Goal: Task Accomplishment & Management: Manage account settings

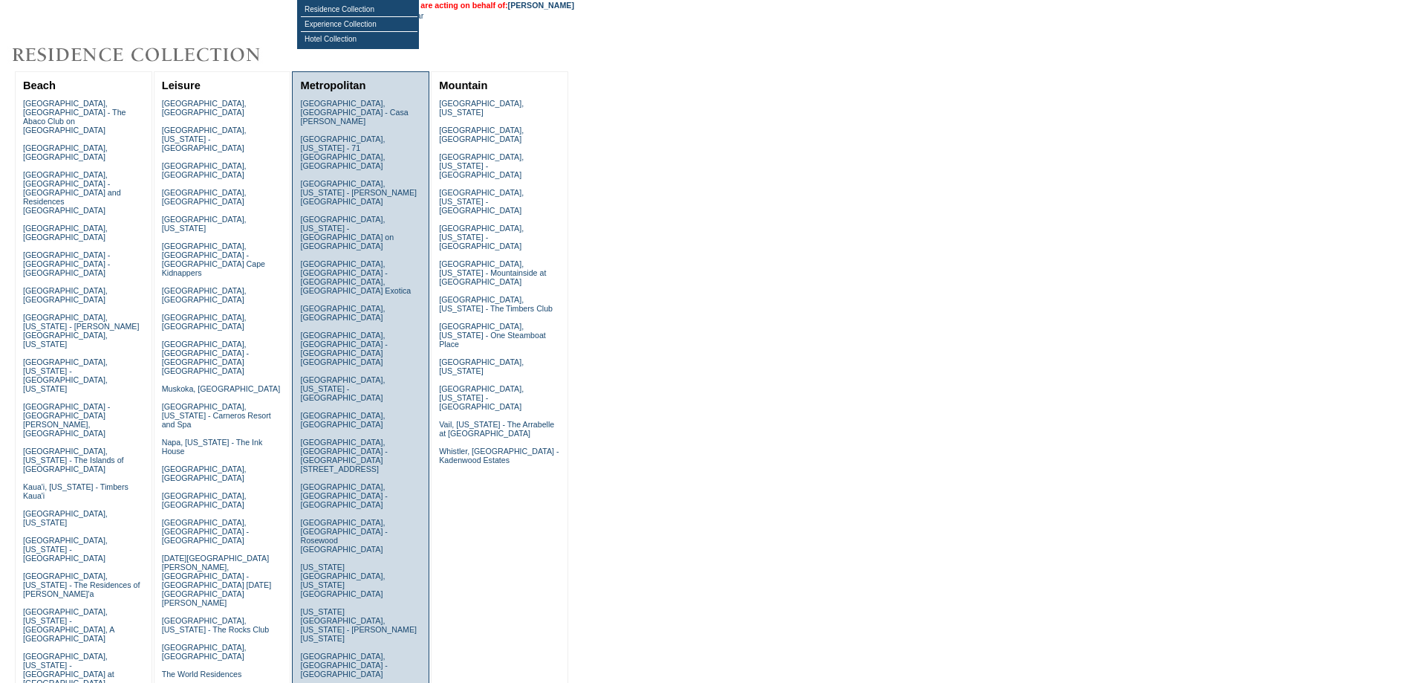
scroll to position [198, 0]
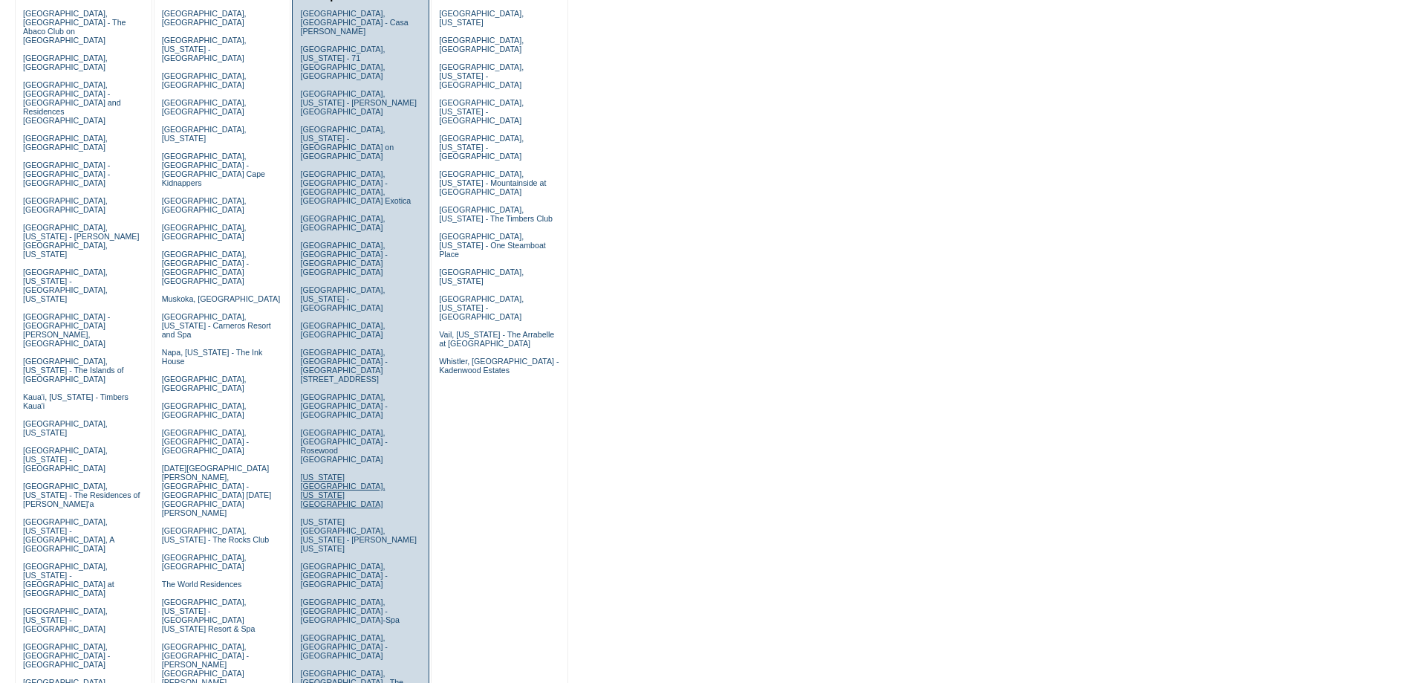
click at [314, 472] on link "[US_STATE][GEOGRAPHIC_DATA], [US_STATE][GEOGRAPHIC_DATA]" at bounding box center [342, 490] width 85 height 36
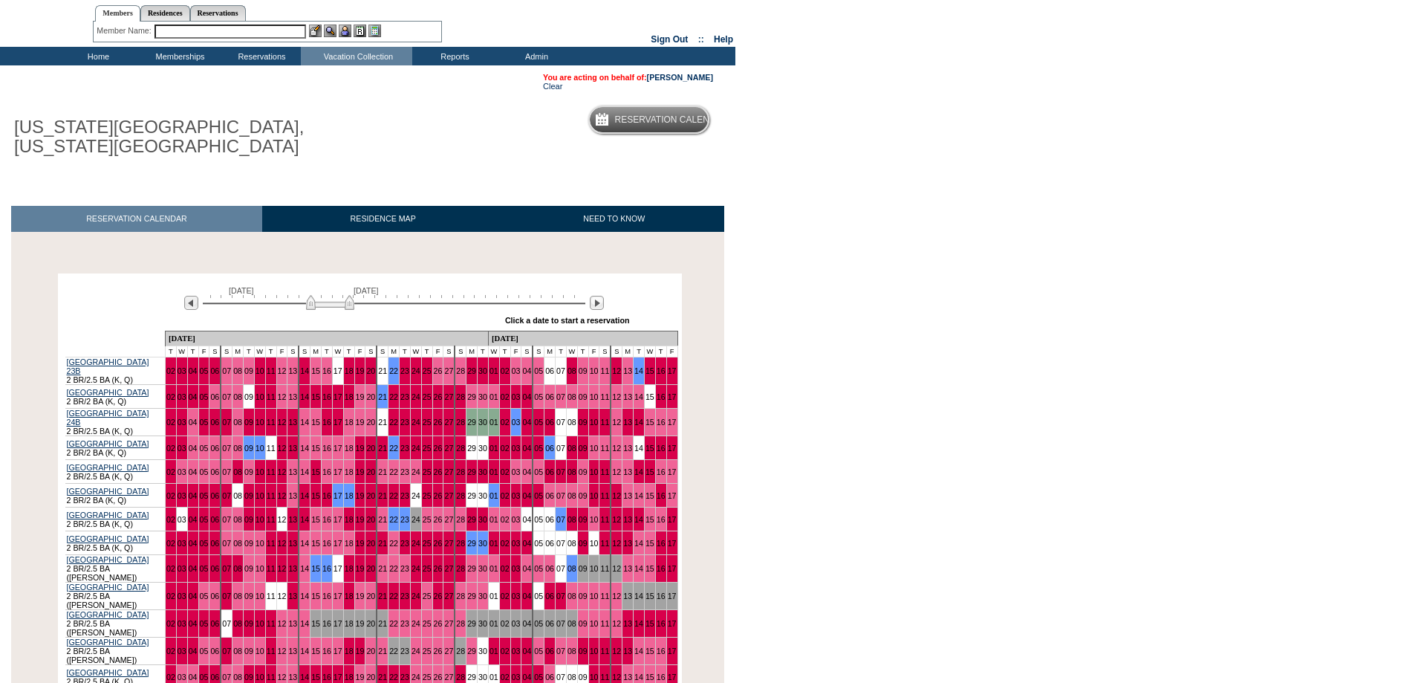
scroll to position [223, 0]
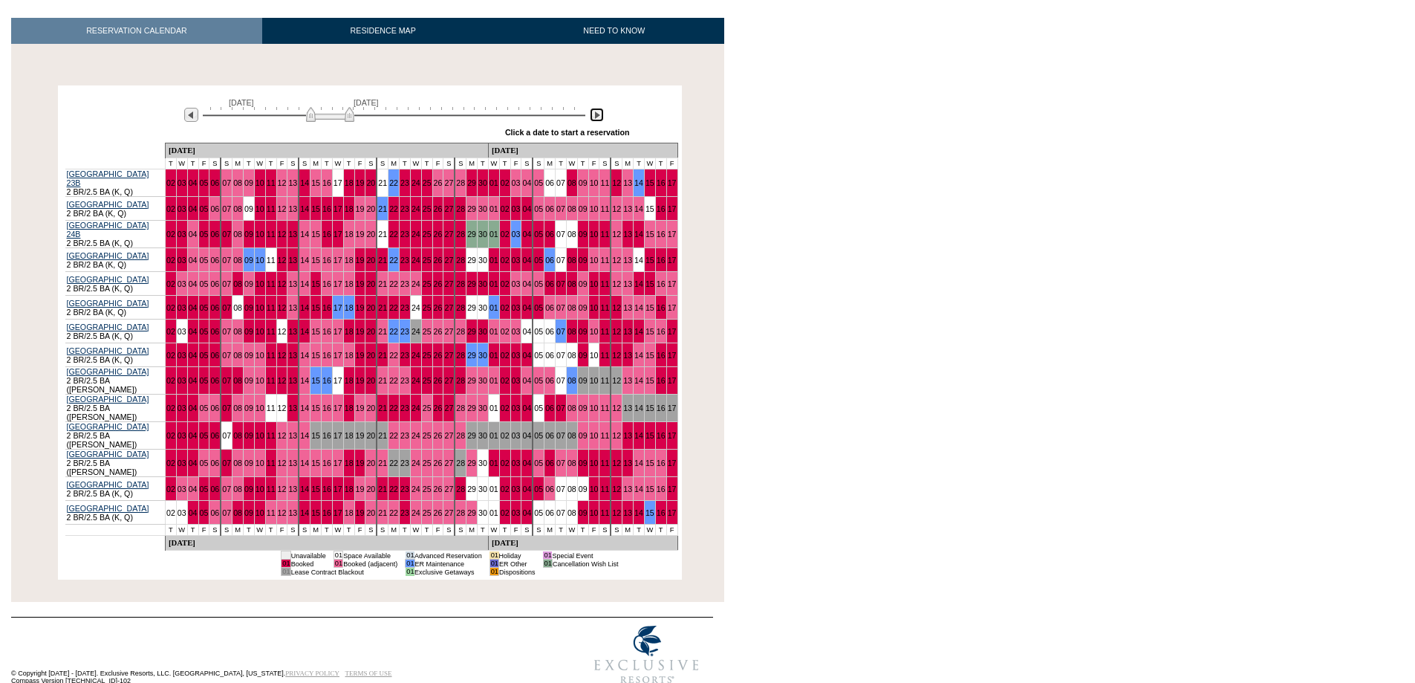
click at [593, 117] on img at bounding box center [597, 115] width 14 height 14
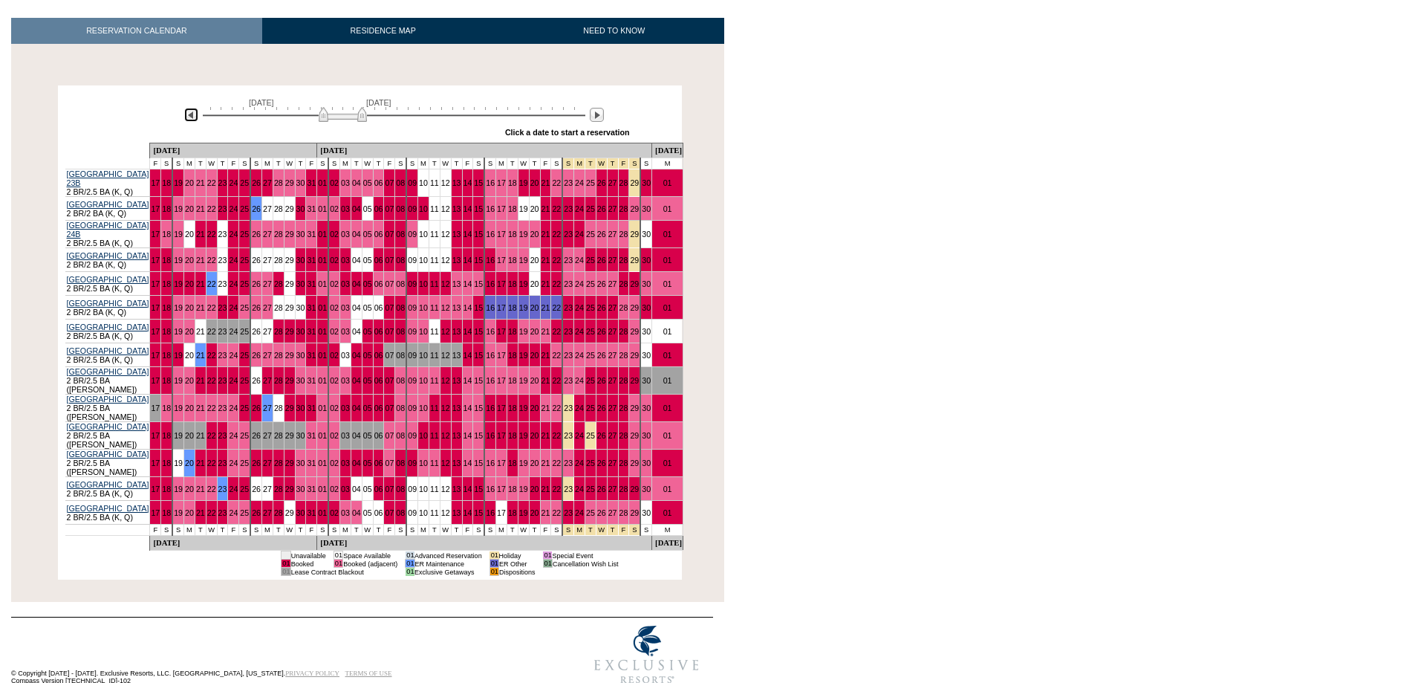
click at [190, 115] on img at bounding box center [191, 115] width 14 height 14
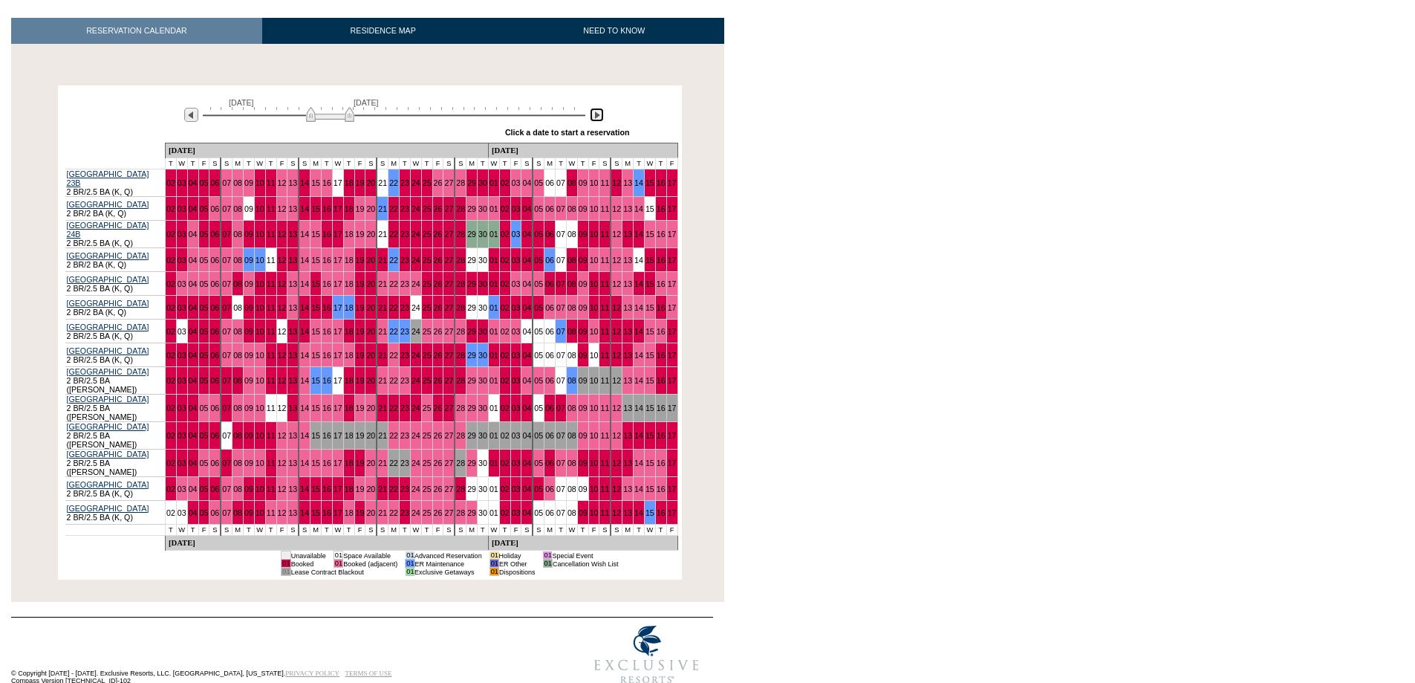
click at [593, 118] on img at bounding box center [597, 115] width 14 height 14
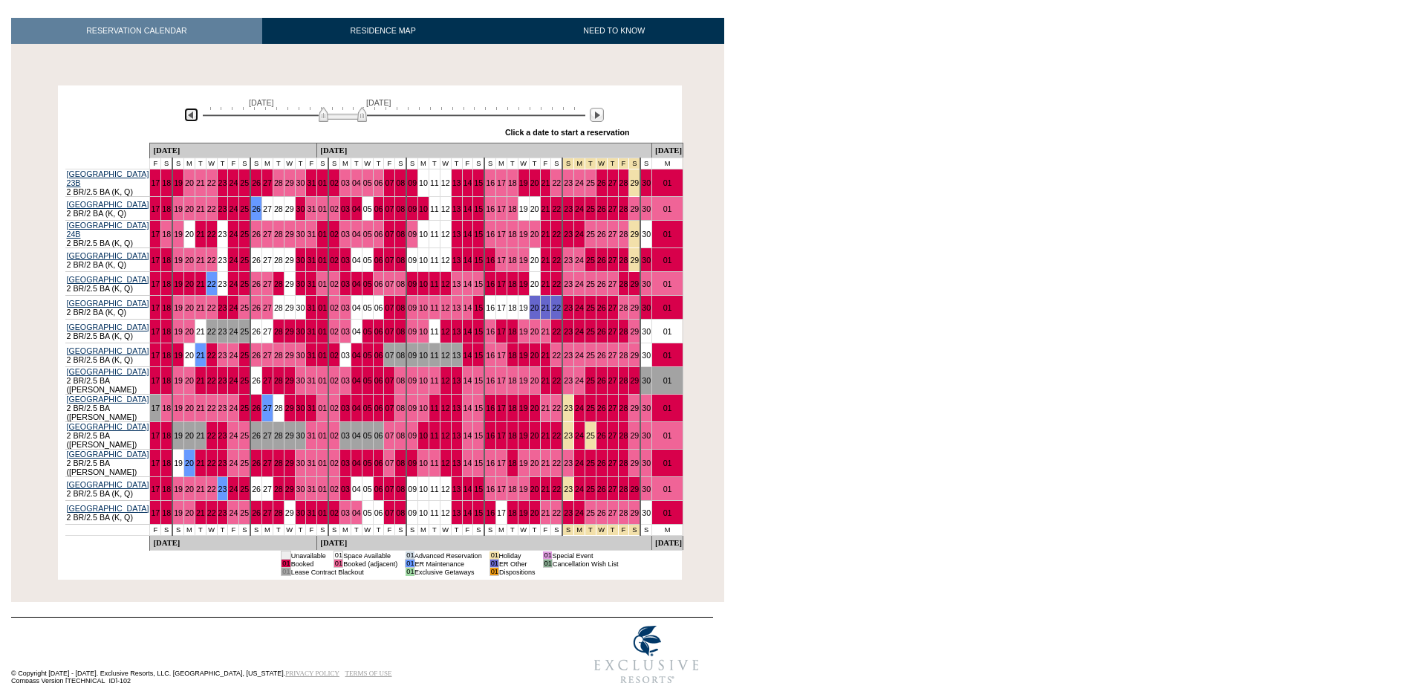
click at [186, 115] on img at bounding box center [191, 115] width 14 height 14
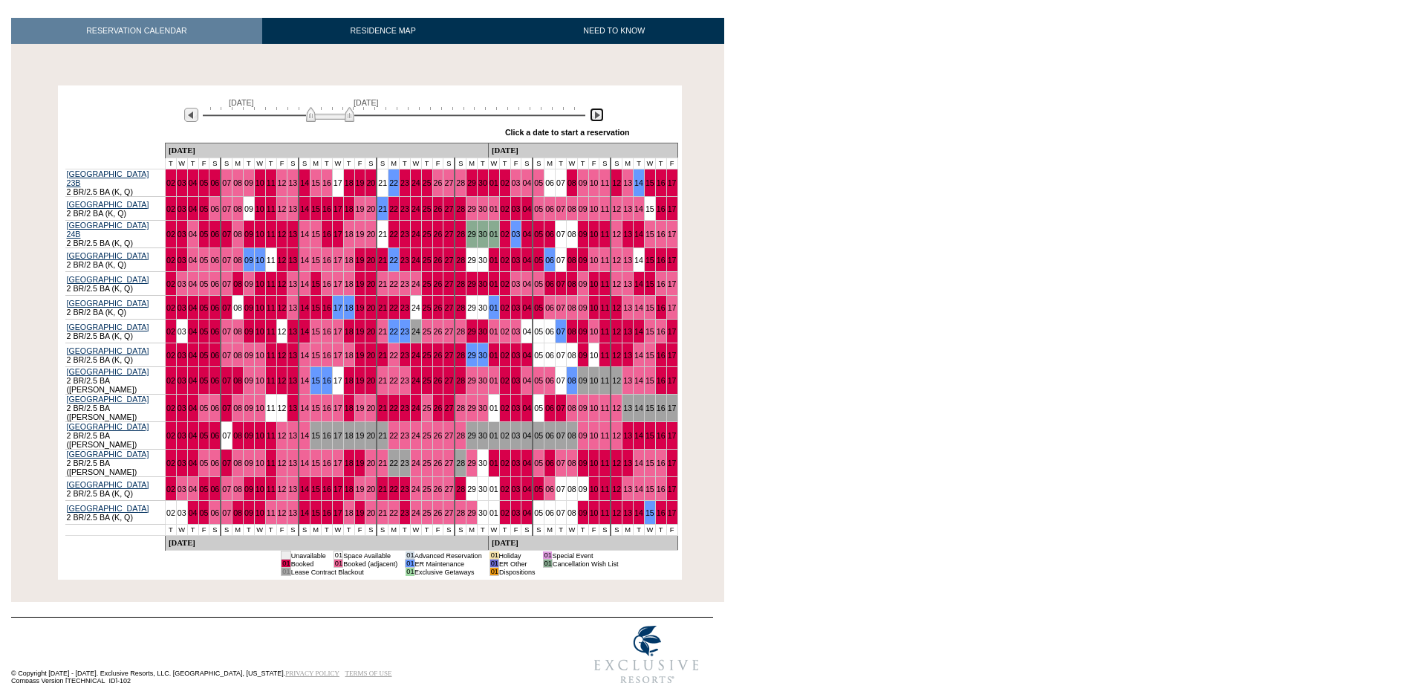
click at [592, 116] on img at bounding box center [597, 115] width 14 height 14
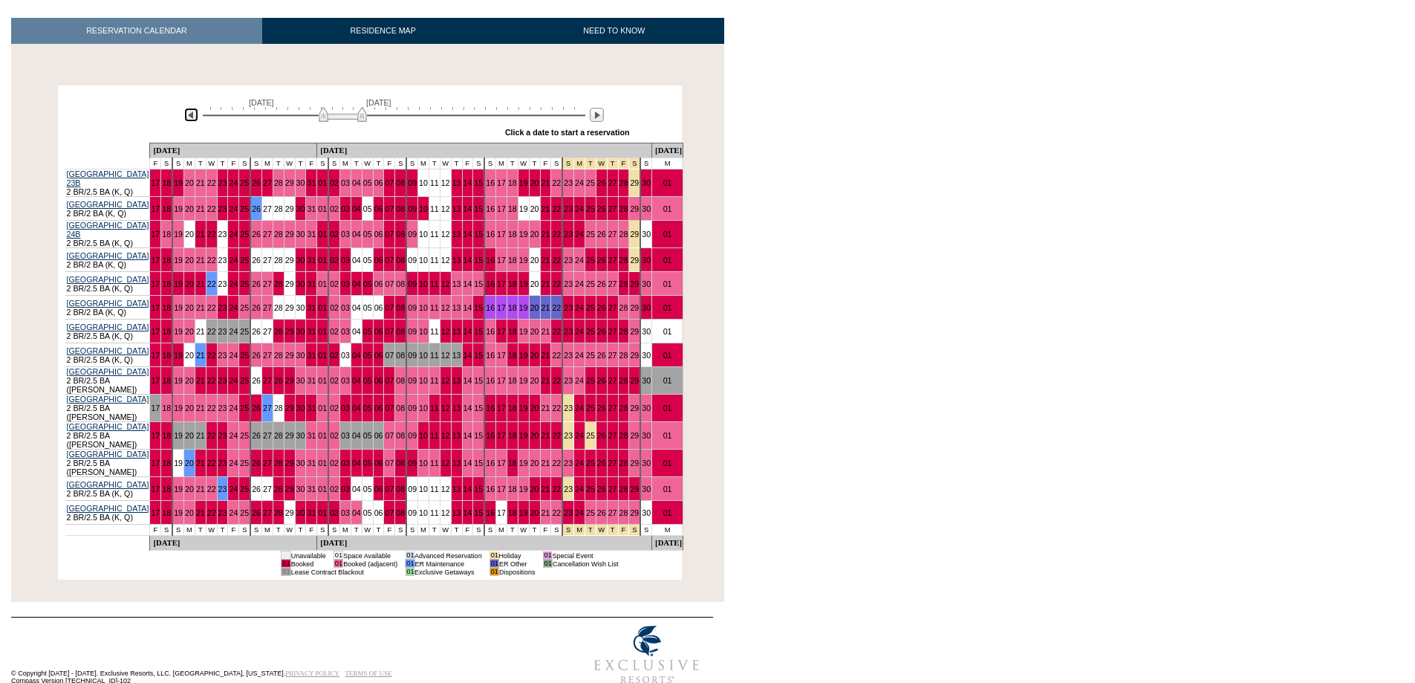
click at [189, 113] on img at bounding box center [191, 115] width 14 height 14
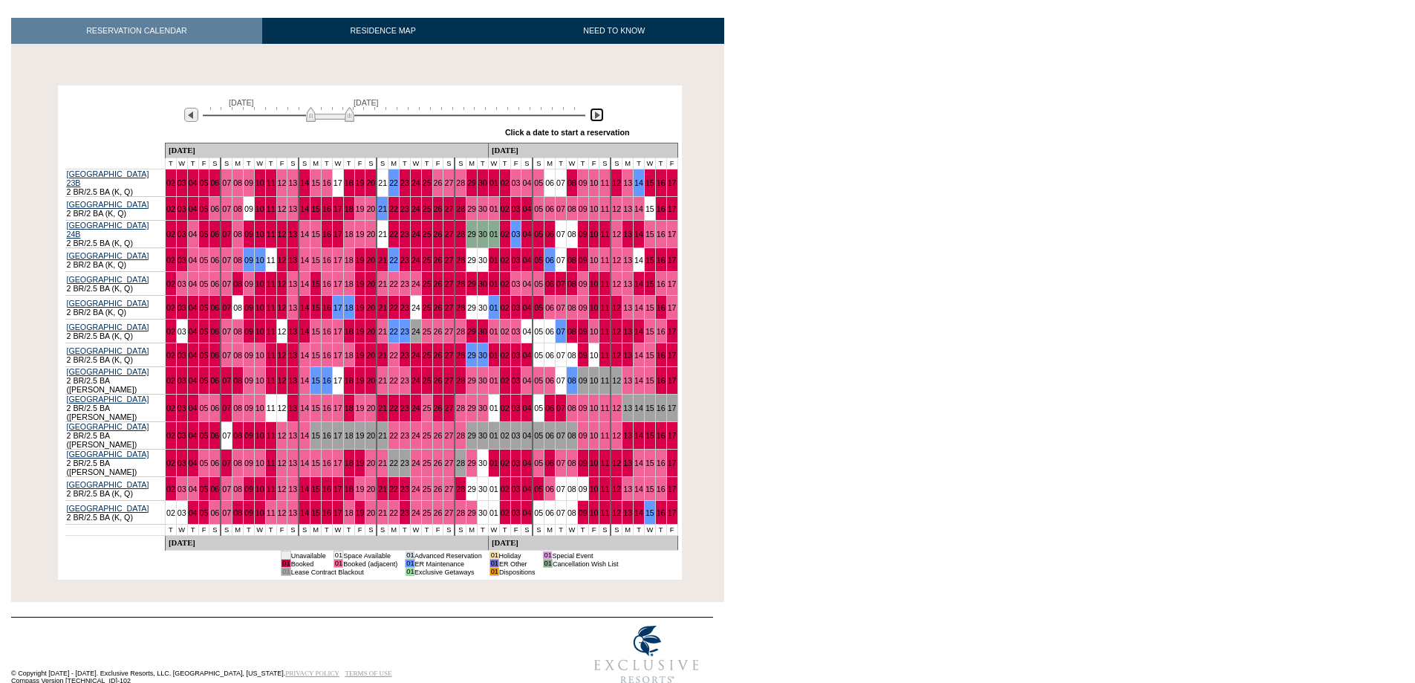
click at [595, 116] on img at bounding box center [597, 115] width 14 height 14
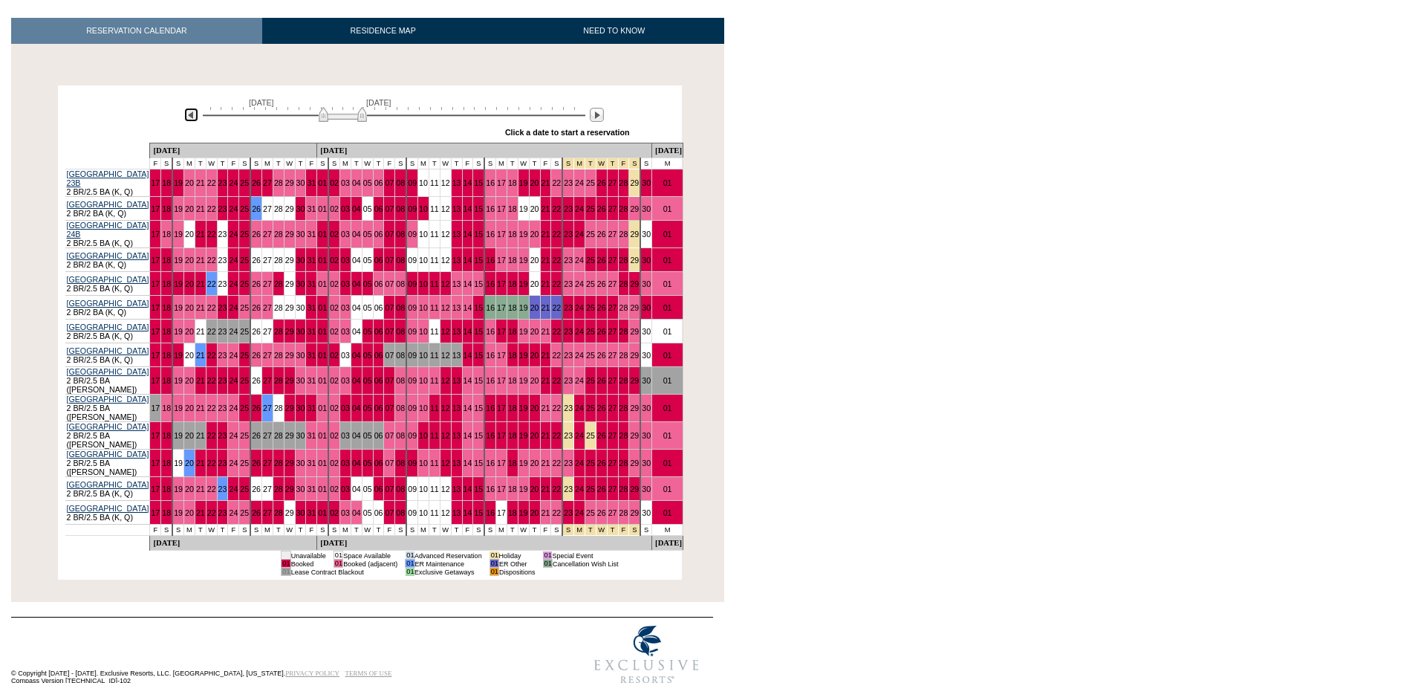
drag, startPoint x: 189, startPoint y: 117, endPoint x: 273, endPoint y: 126, distance: 85.1
click at [189, 117] on img at bounding box center [191, 115] width 14 height 14
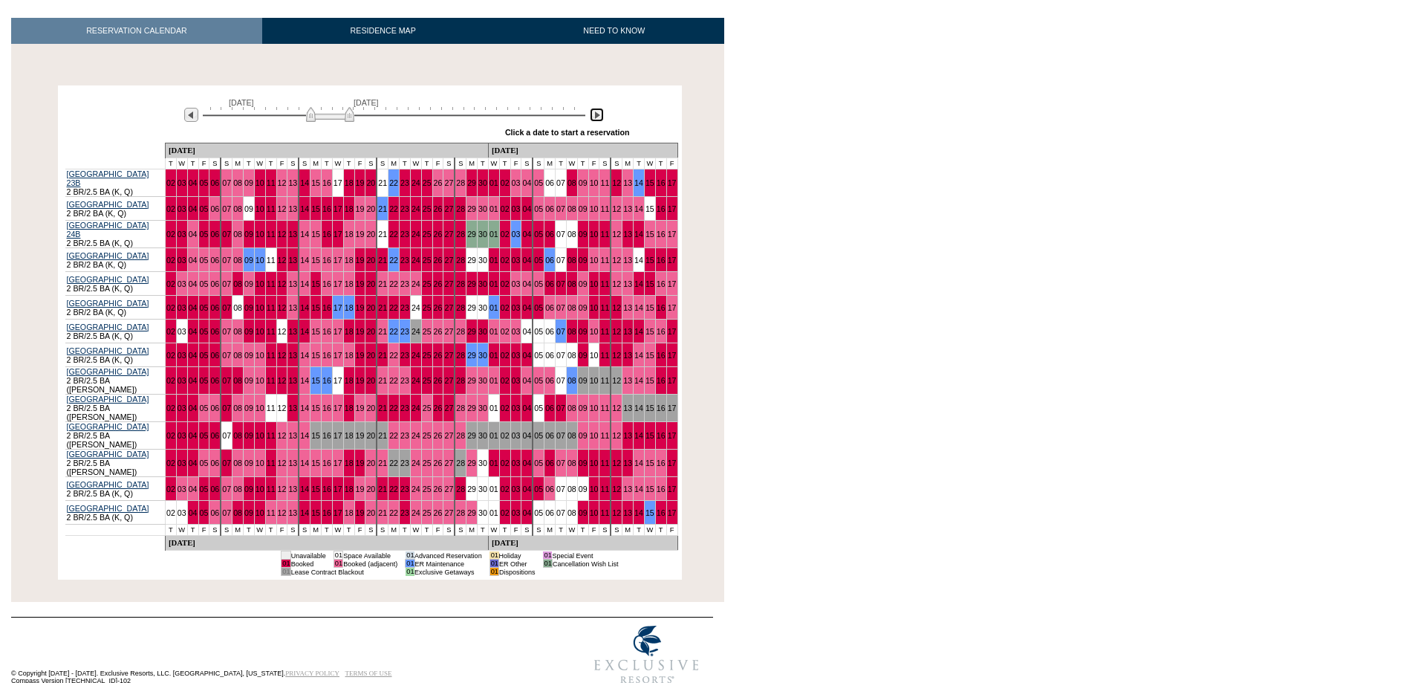
click at [596, 115] on img at bounding box center [597, 115] width 14 height 14
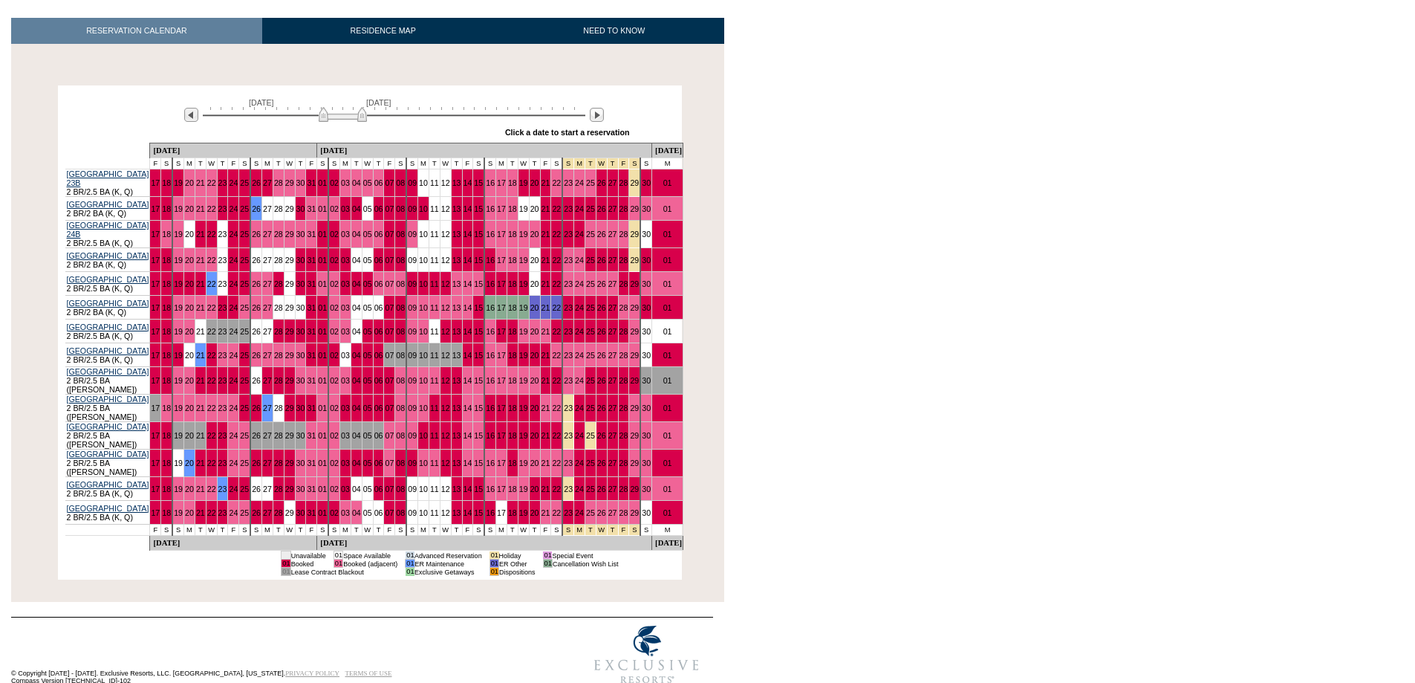
drag, startPoint x: 872, startPoint y: 174, endPoint x: 807, endPoint y: 147, distance: 69.9
click at [866, 170] on body "Follow Us ::" at bounding box center [707, 118] width 1415 height 683
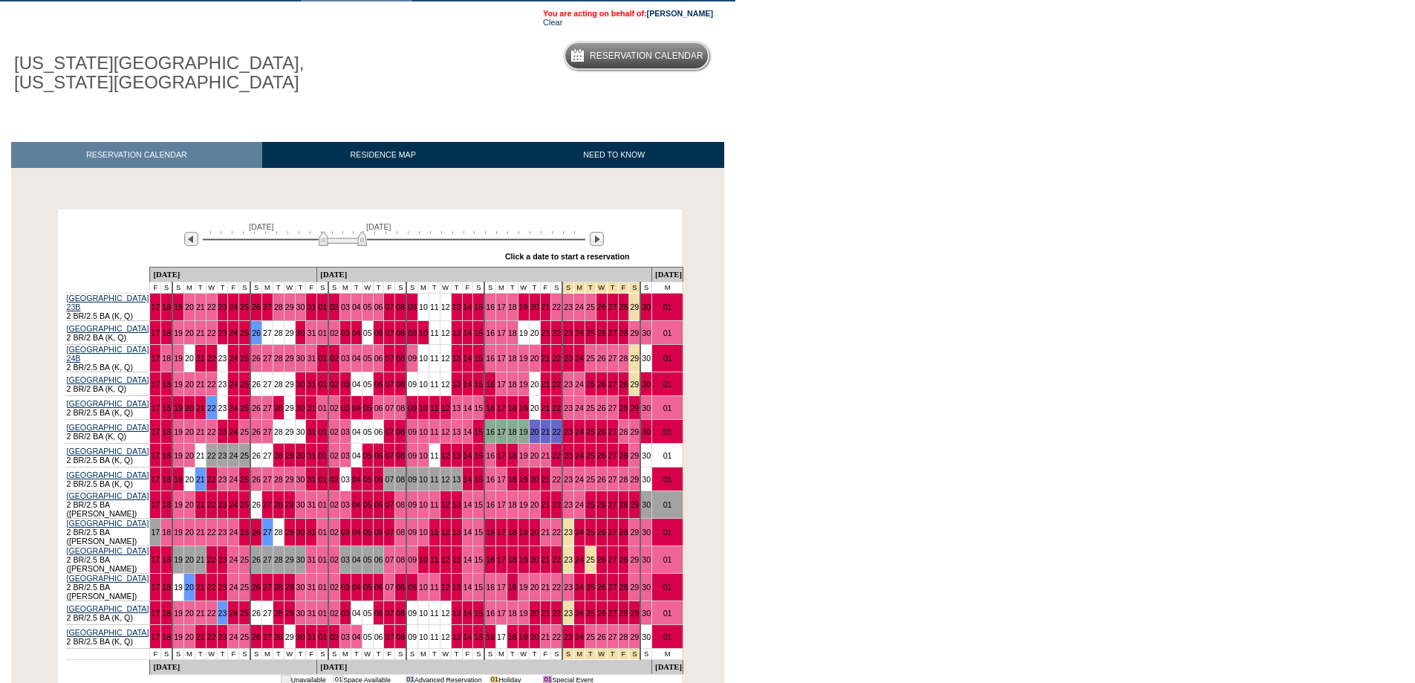
scroll to position [0, 0]
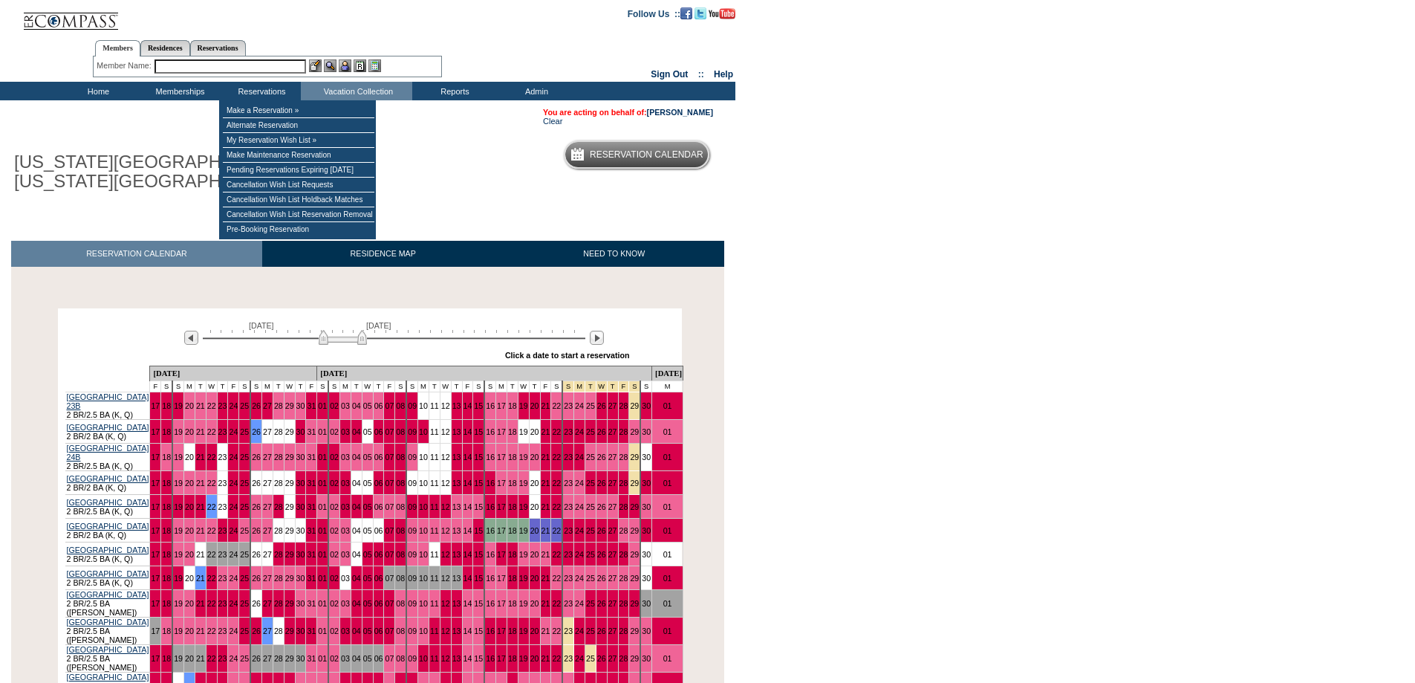
click at [206, 68] on input "text" at bounding box center [230, 66] width 152 height 14
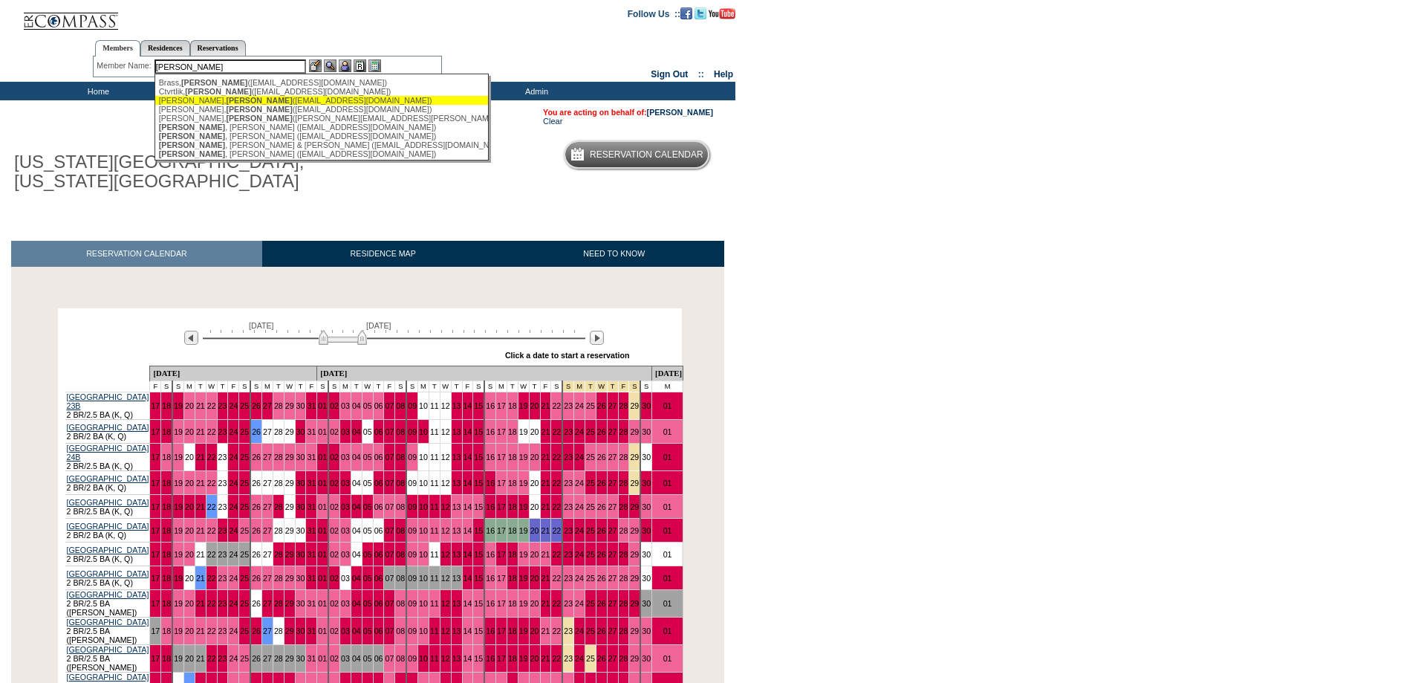
scroll to position [55, 0]
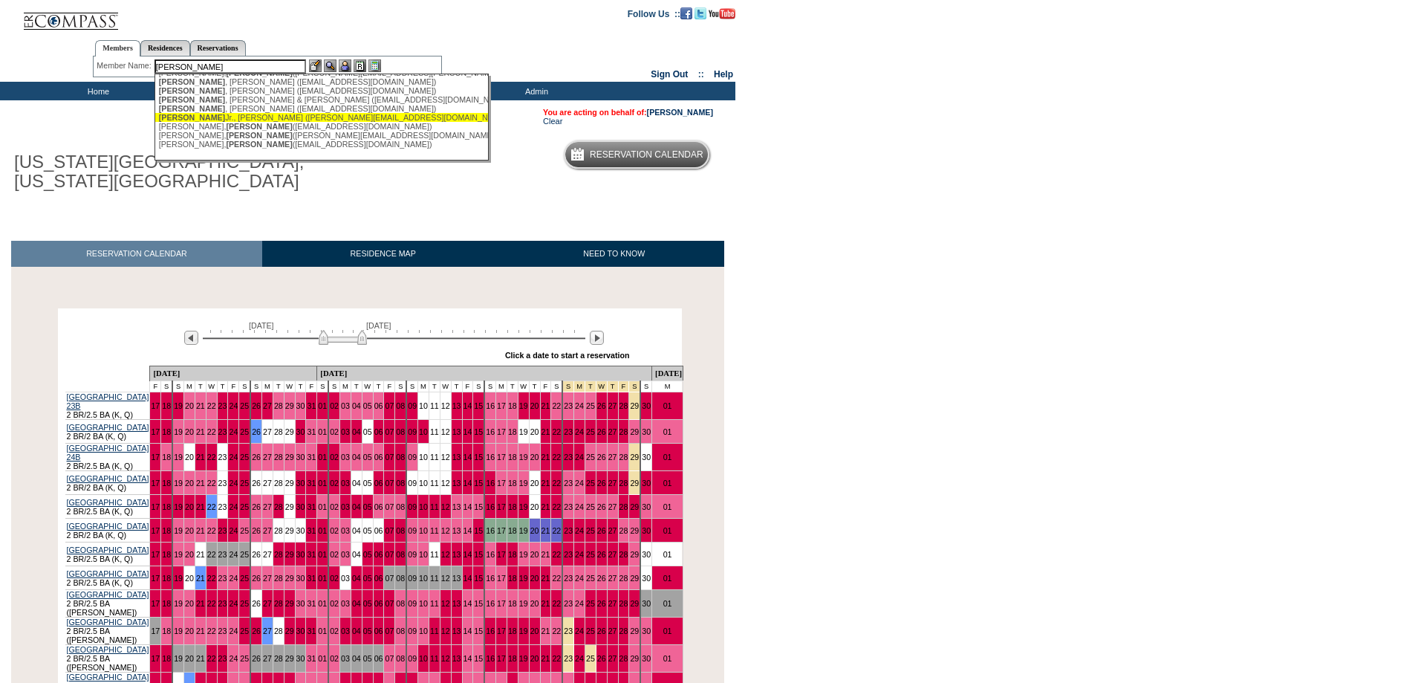
click at [240, 114] on div "Joyce Jr., Jim (jim.joycejr@jjoyces.com)" at bounding box center [322, 117] width 327 height 9
type input "Joyce Jr., Jim (jim.joycejr@jjoyces.com)"
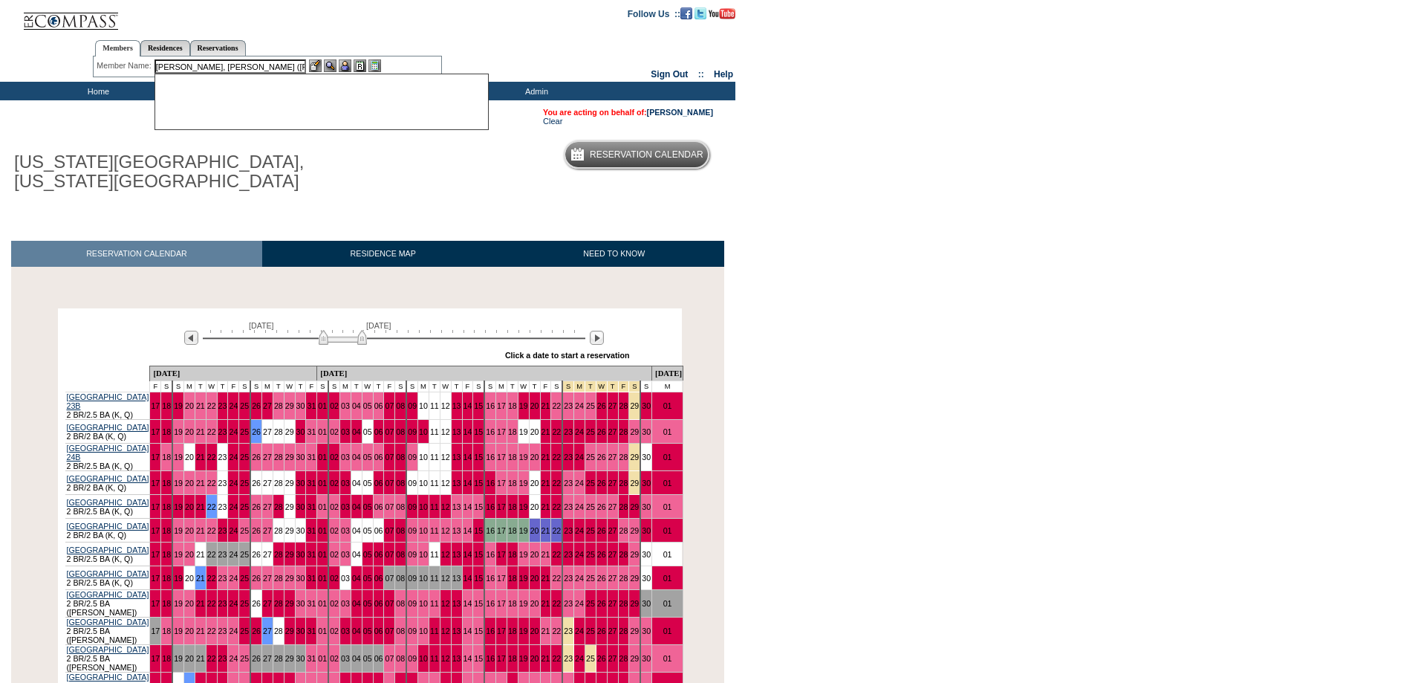
scroll to position [0, 0]
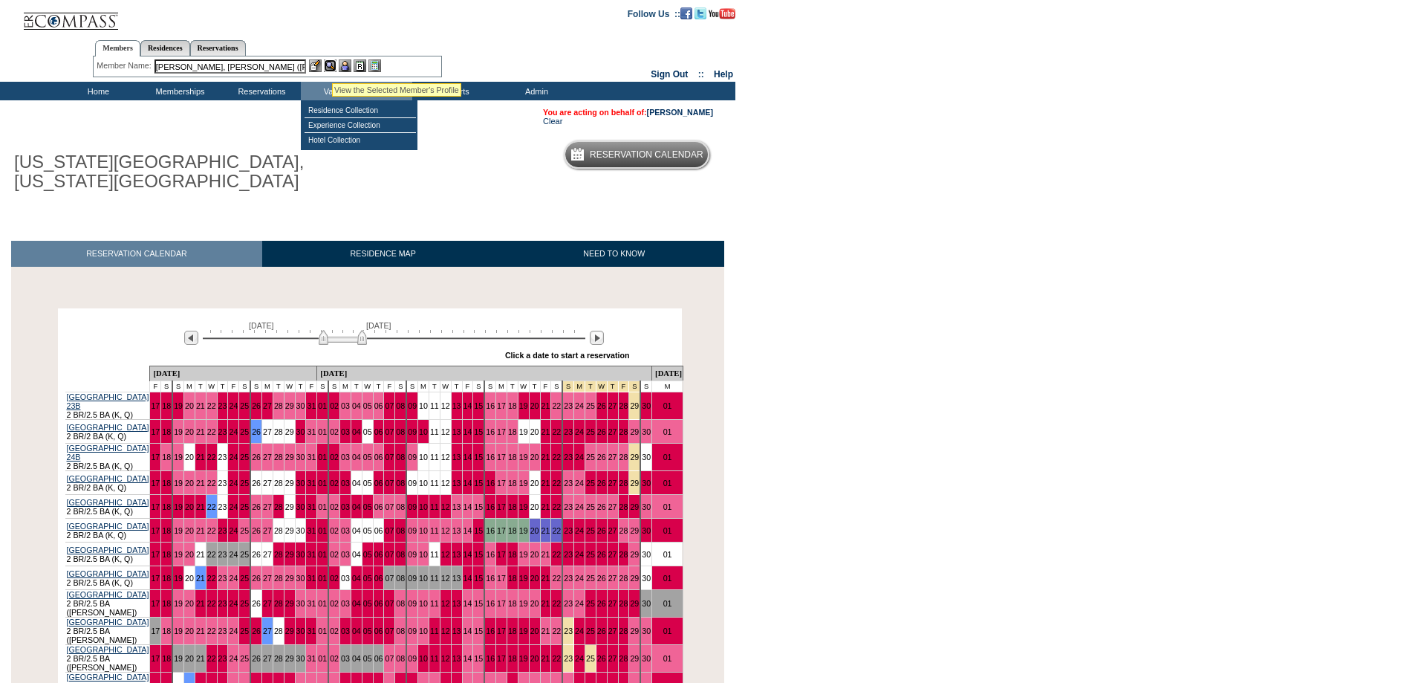
click at [331, 64] on img at bounding box center [330, 65] width 13 height 13
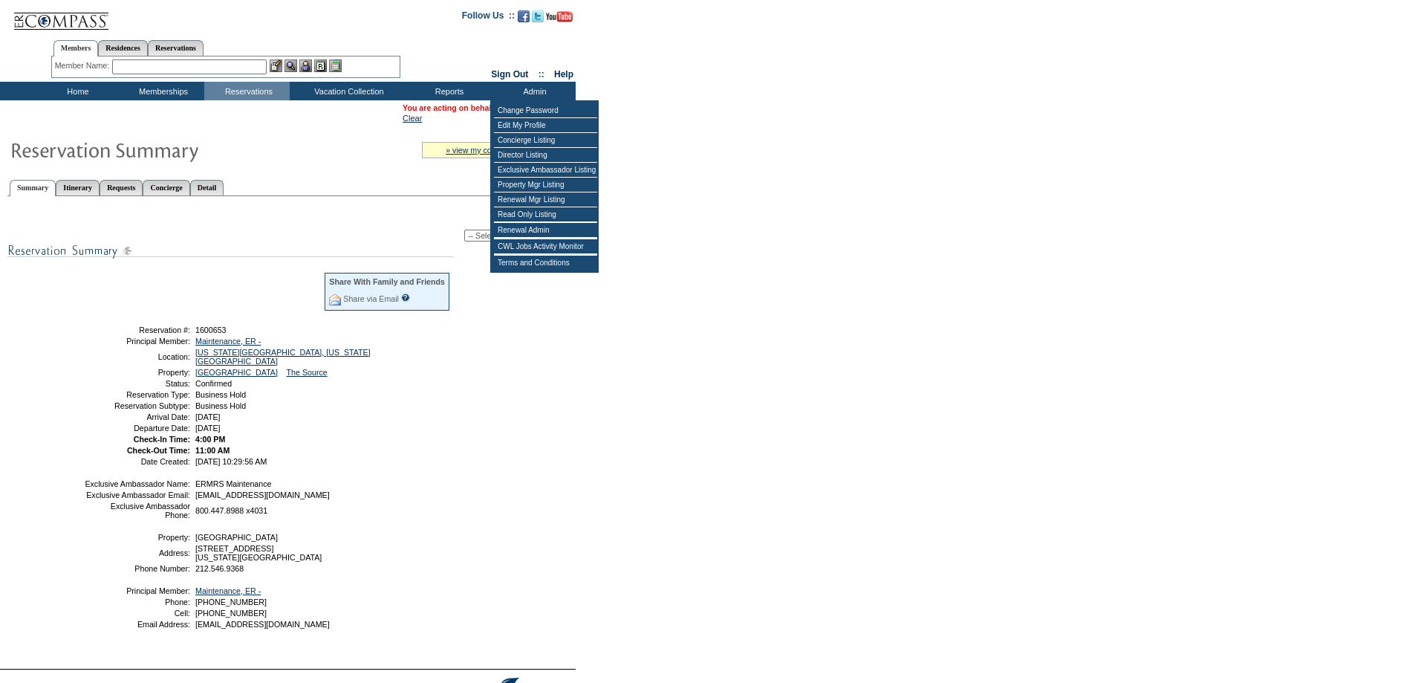
click at [464, 235] on select "-- Select Action -- Modify Reservation Dates Modify Reservation Cost Modify Occ…" at bounding box center [518, 236] width 108 height 12
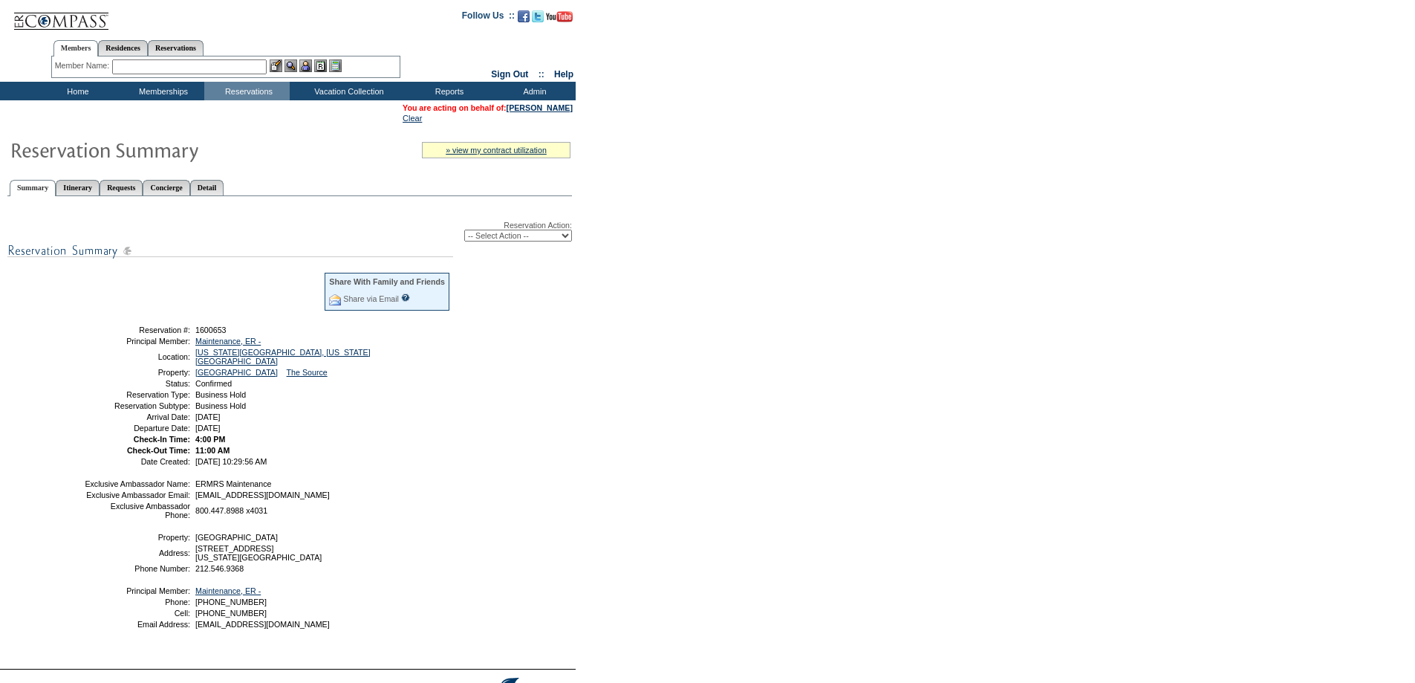
select select "ChangeDates"
click at [464, 232] on select "-- Select Action -- Modify Reservation Dates Modify Reservation Cost Modify Occ…" at bounding box center [518, 236] width 108 height 12
click at [736, 295] on form "Follow Us ::" at bounding box center [707, 372] width 1415 height 744
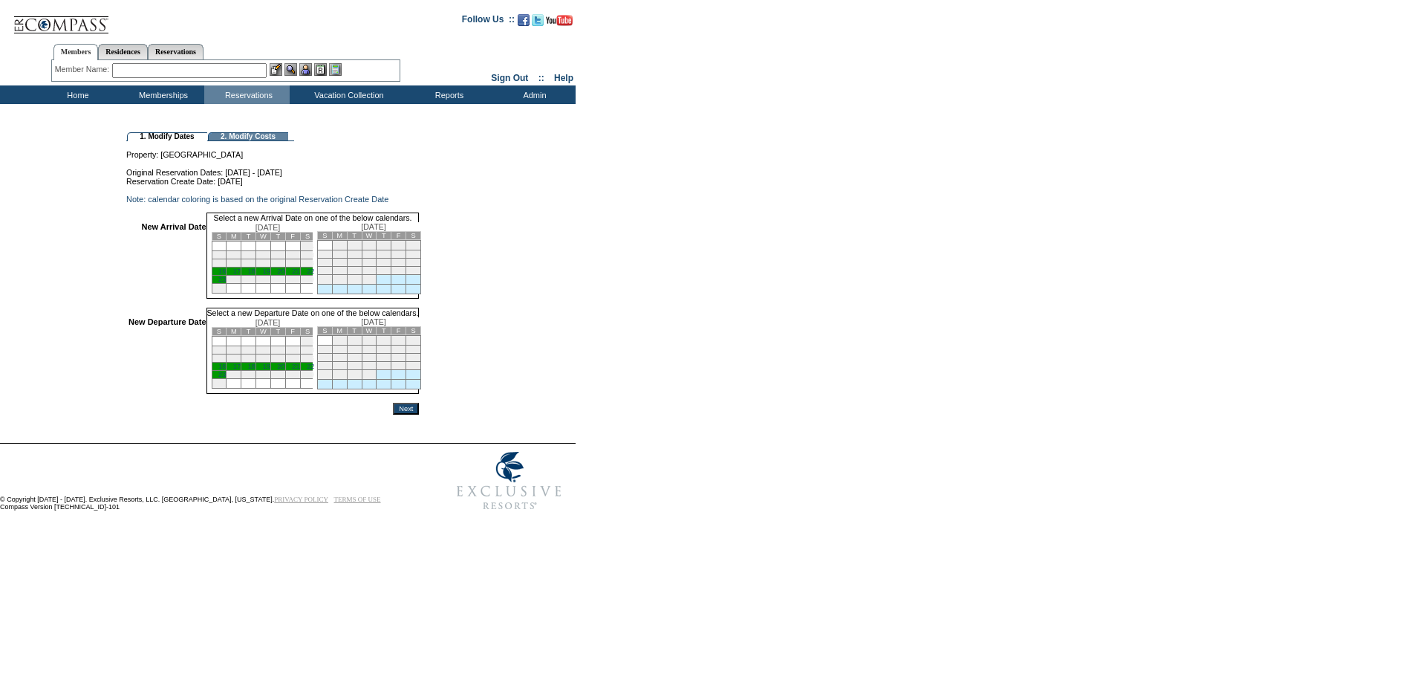
click at [284, 370] on link "20" at bounding box center [280, 365] width 7 height 7
click at [284, 275] on link "20" at bounding box center [280, 270] width 7 height 7
click at [226, 379] on link "23" at bounding box center [221, 374] width 7 height 7
click at [419, 414] on input "Next" at bounding box center [406, 409] width 26 height 12
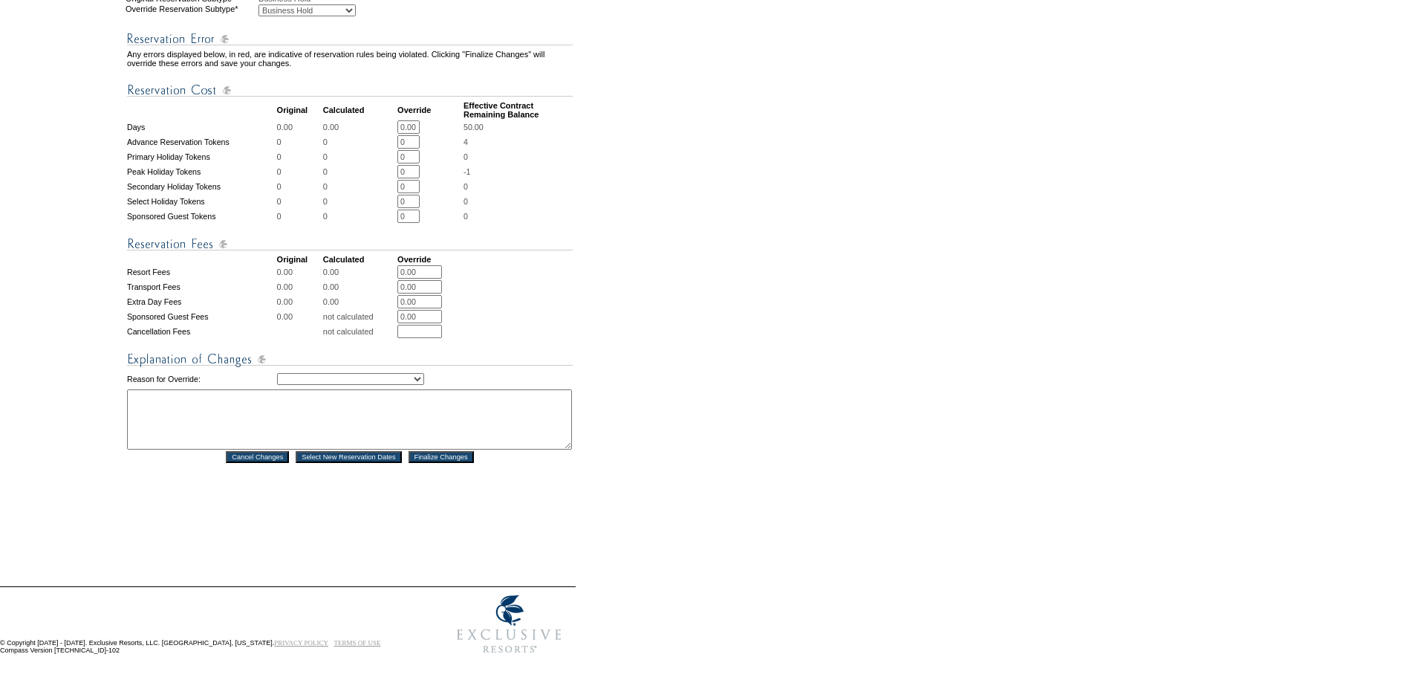
scroll to position [570, 0]
click at [342, 373] on select "Creating Continuous Stay Days Rebooked After Cancellation Editing Occupant Expe…" at bounding box center [350, 379] width 147 height 12
select select "1043"
click at [277, 373] on select "Creating Continuous Stay Days Rebooked After Cancellation Editing Occupant Expe…" at bounding box center [350, 379] width 147 height 12
click at [206, 421] on textarea at bounding box center [349, 419] width 445 height 60
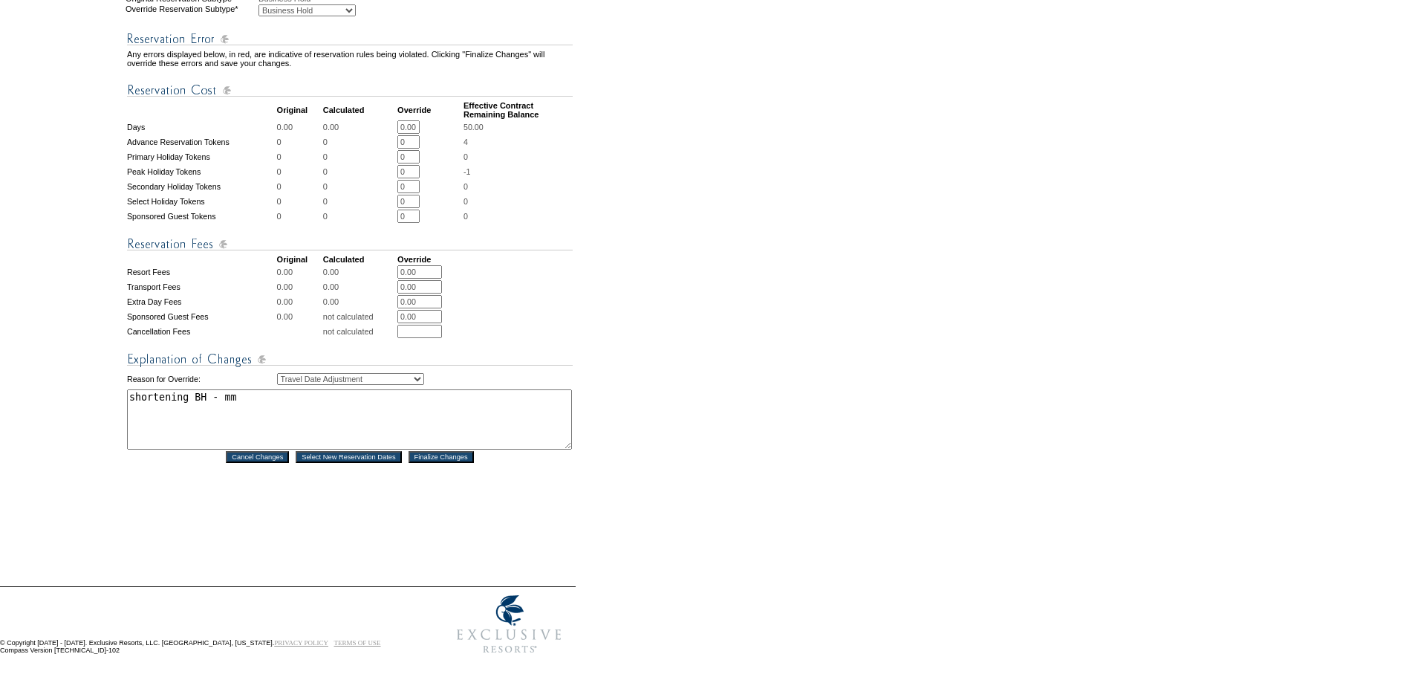
type textarea "shortening BH - mm"
click at [471, 451] on input "Finalize Changes" at bounding box center [441, 457] width 65 height 12
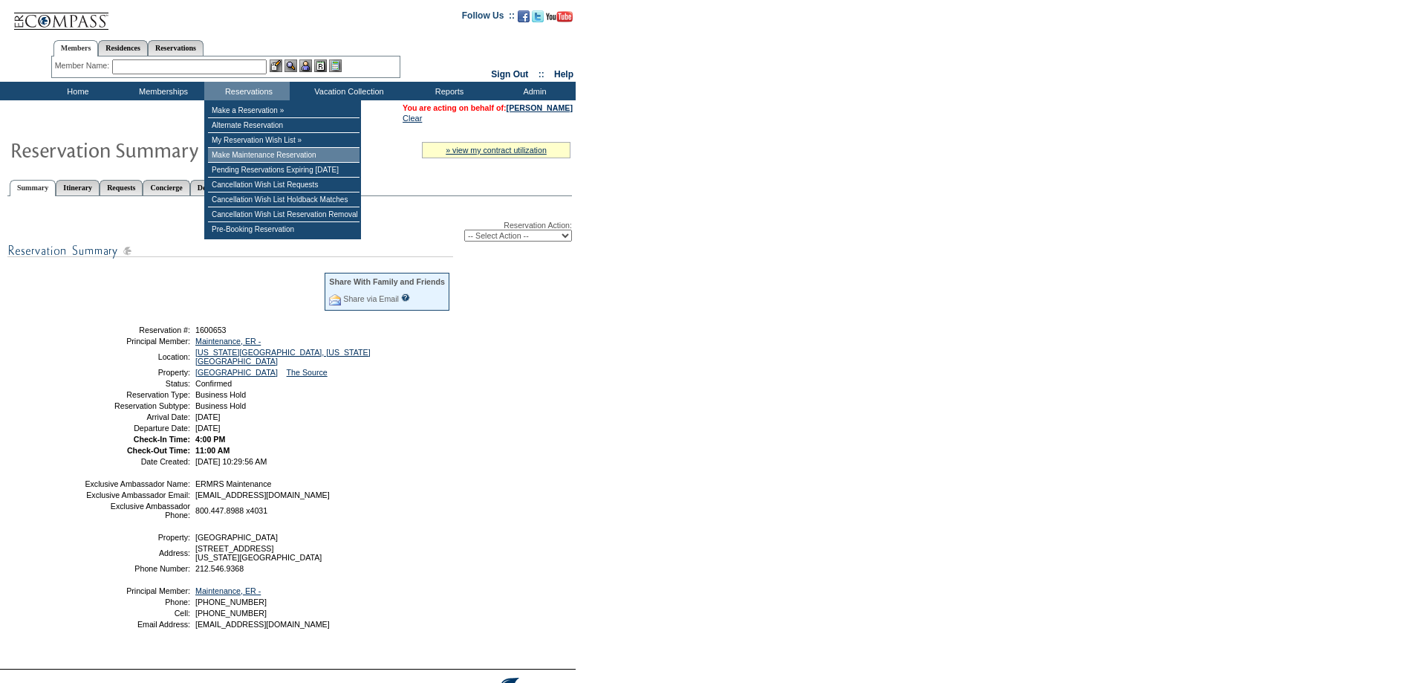
click at [244, 153] on td "Make Maintenance Reservation" at bounding box center [284, 155] width 152 height 15
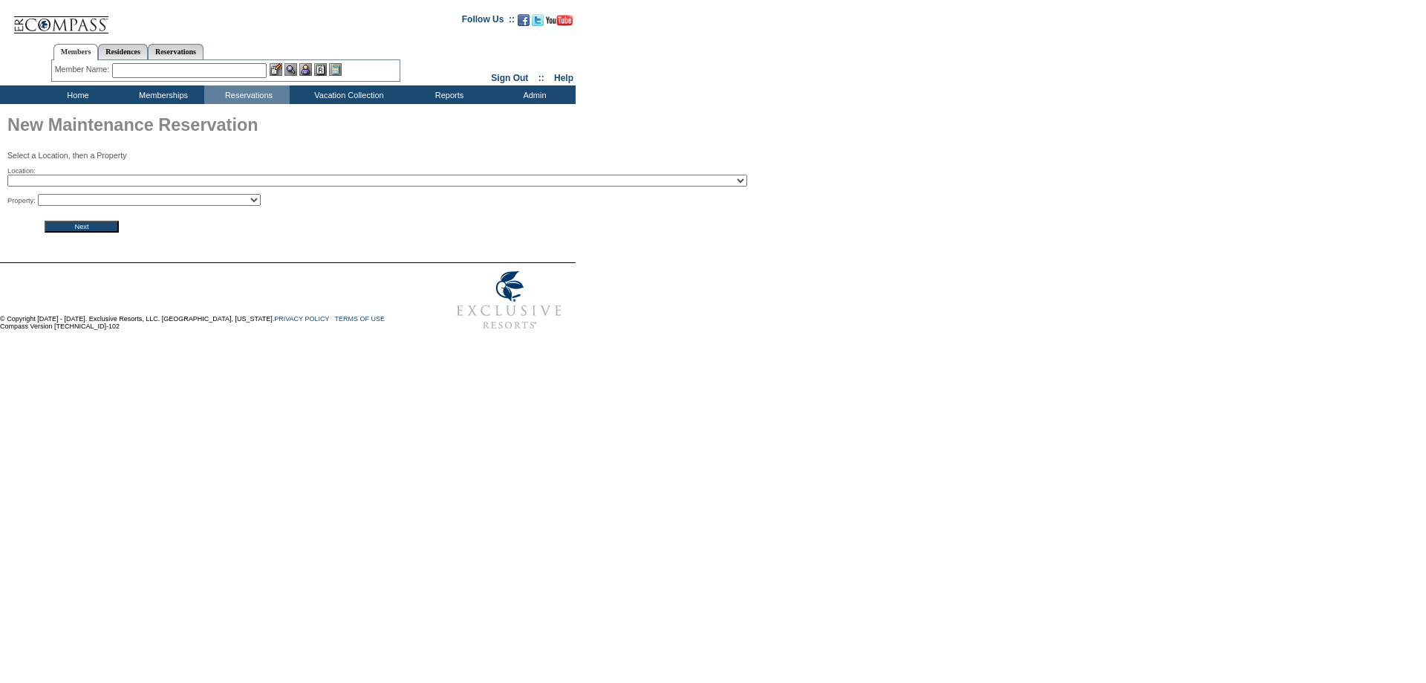
click at [262, 185] on select "2024 The Founders Cup - Eden Club Founders Cup 2025 Kentucky Derby - 2025 Kentu…" at bounding box center [377, 181] width 740 height 12
select select "28"
click at [7, 176] on select "2024 The Founders Cup - Eden Club Founders Cup 2025 Kentucky Derby - 2025 Kentu…" at bounding box center [377, 181] width 740 height 12
click at [172, 199] on select "Park Avenue Place - 28B Park Avenue Place - 25A Park Avenue Place - 25B Park Av…" at bounding box center [149, 200] width 223 height 12
select select "253"
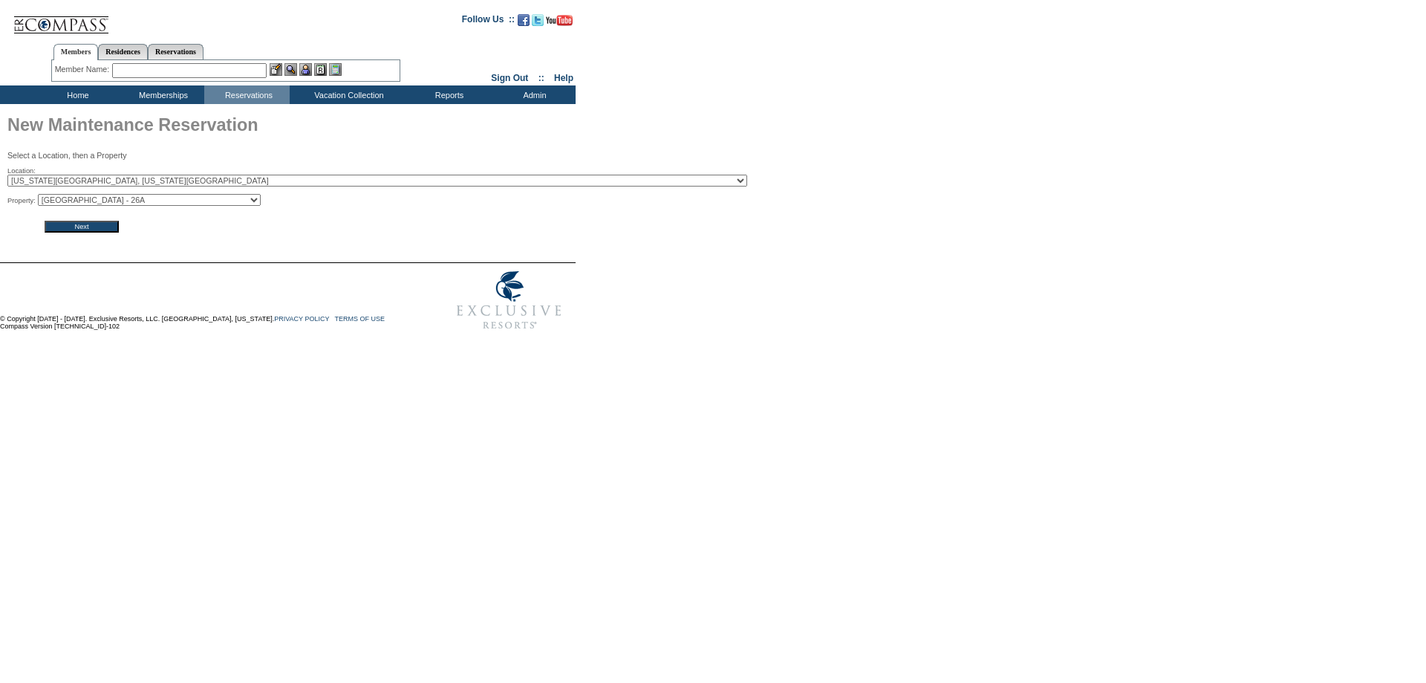
click at [42, 196] on select "Park Avenue Place - 28B Park Avenue Place - 25A Park Avenue Place - 25B Park Av…" at bounding box center [149, 200] width 223 height 12
click at [105, 230] on input "Next" at bounding box center [82, 227] width 74 height 12
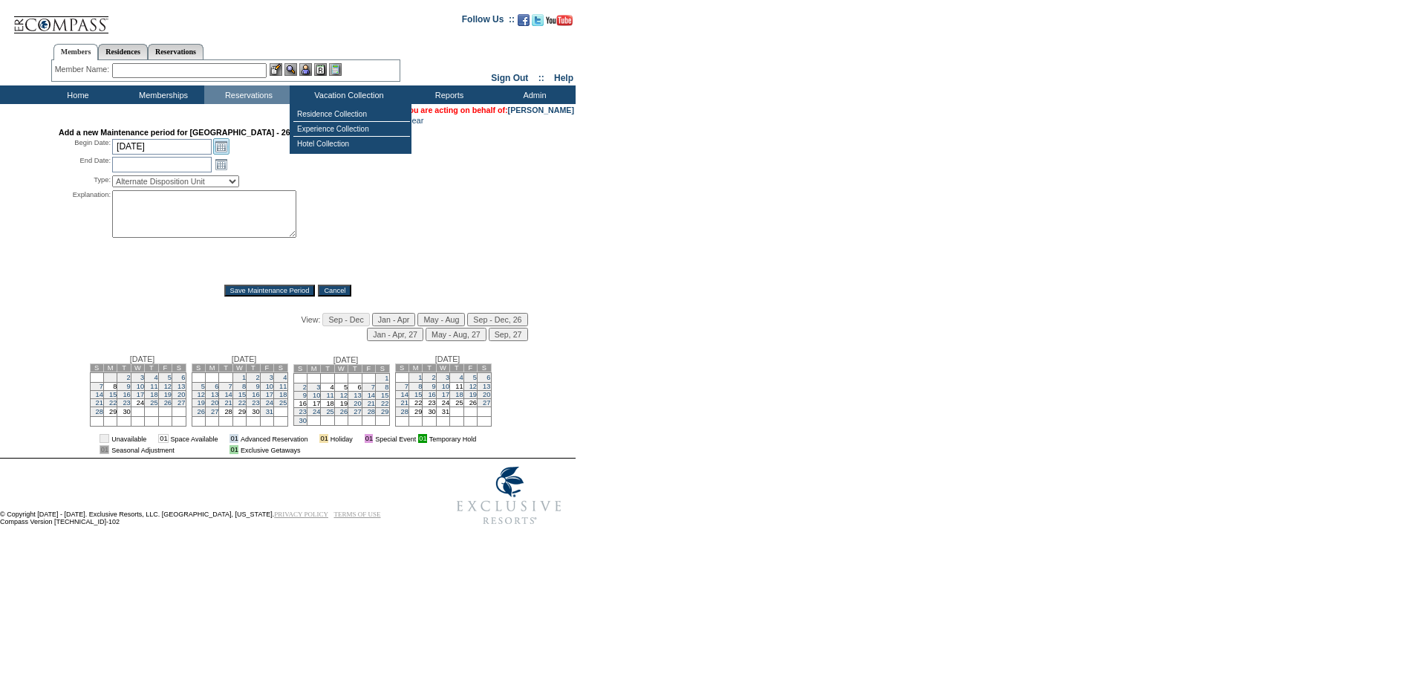
click at [216, 151] on link "Open the calendar popup." at bounding box center [221, 146] width 16 height 16
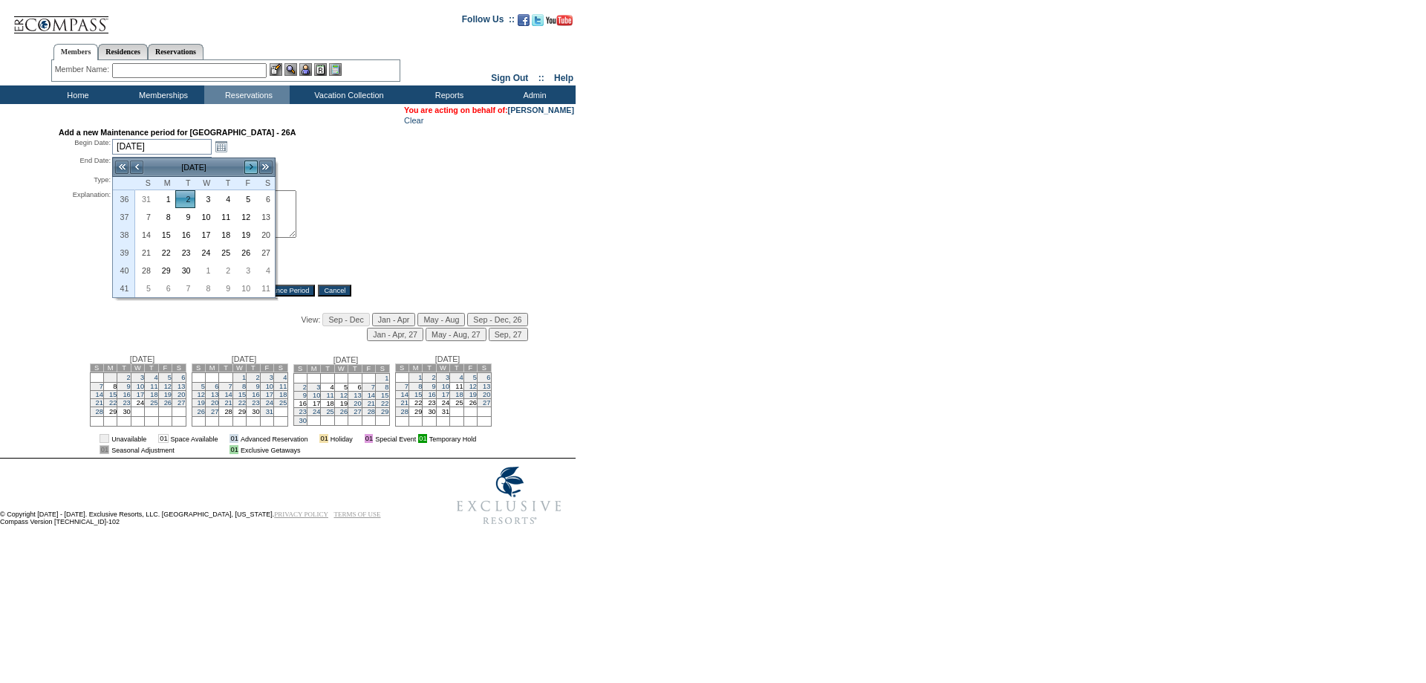
click at [252, 170] on link ">" at bounding box center [251, 167] width 15 height 15
click at [146, 256] on link "16" at bounding box center [145, 252] width 19 height 16
type input "2025-11-16"
type input "2025-11-17"
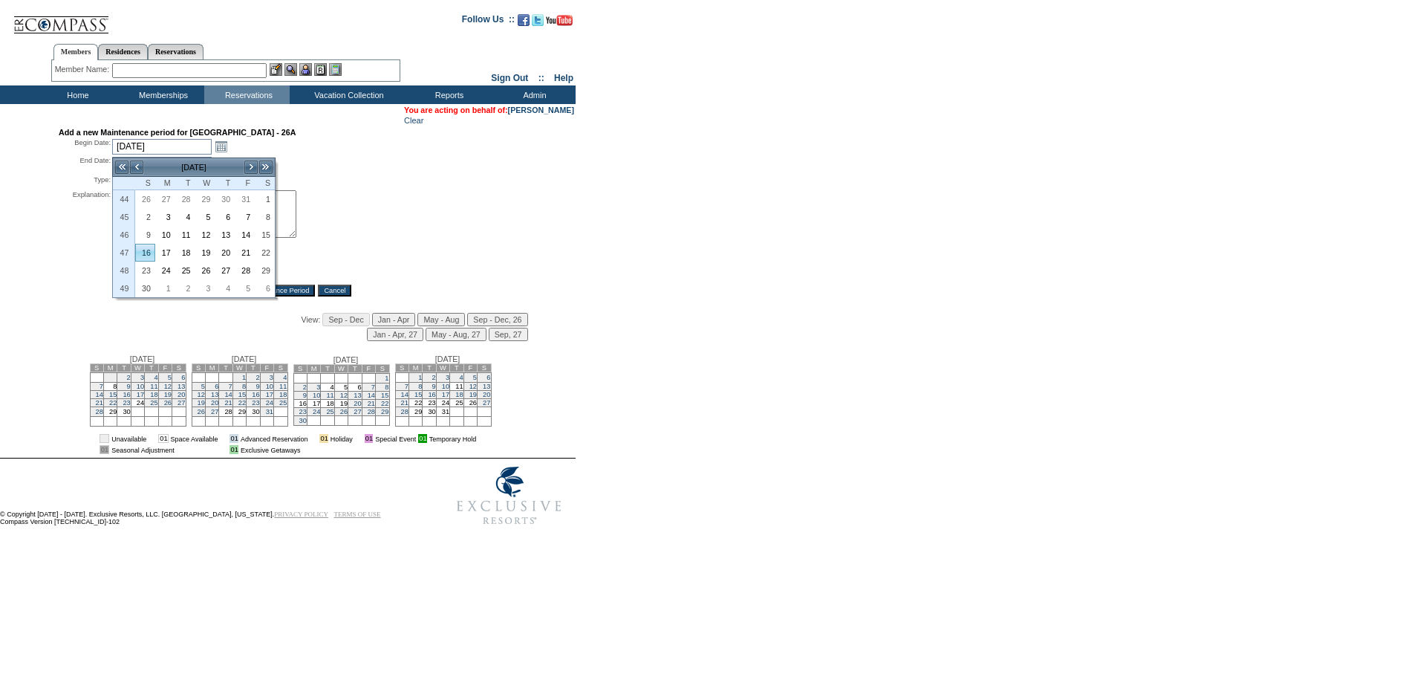
type input "11/16/2025"
type input "11/17/2025"
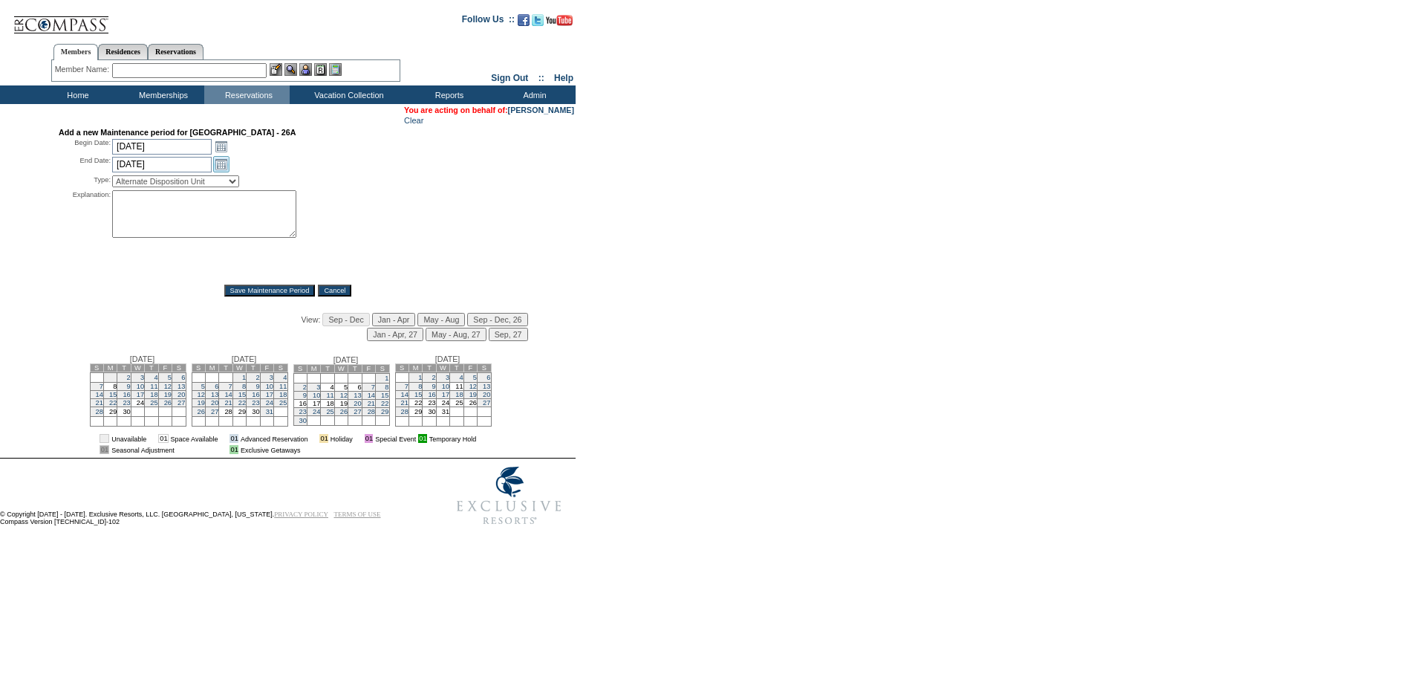
click at [223, 169] on link "Open the calendar popup." at bounding box center [221, 164] width 16 height 16
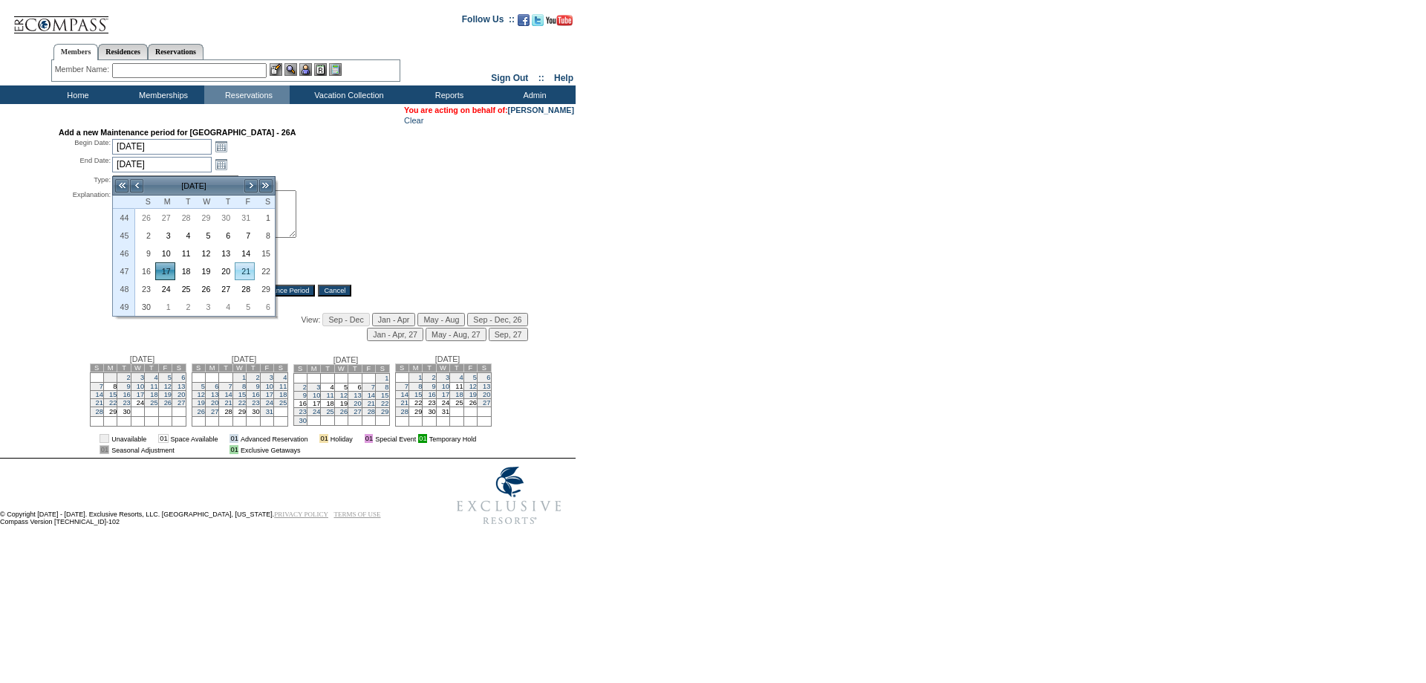
click at [235, 270] on link "21" at bounding box center [244, 271] width 19 height 16
type input "2025-11-21"
type input "11/21/2025"
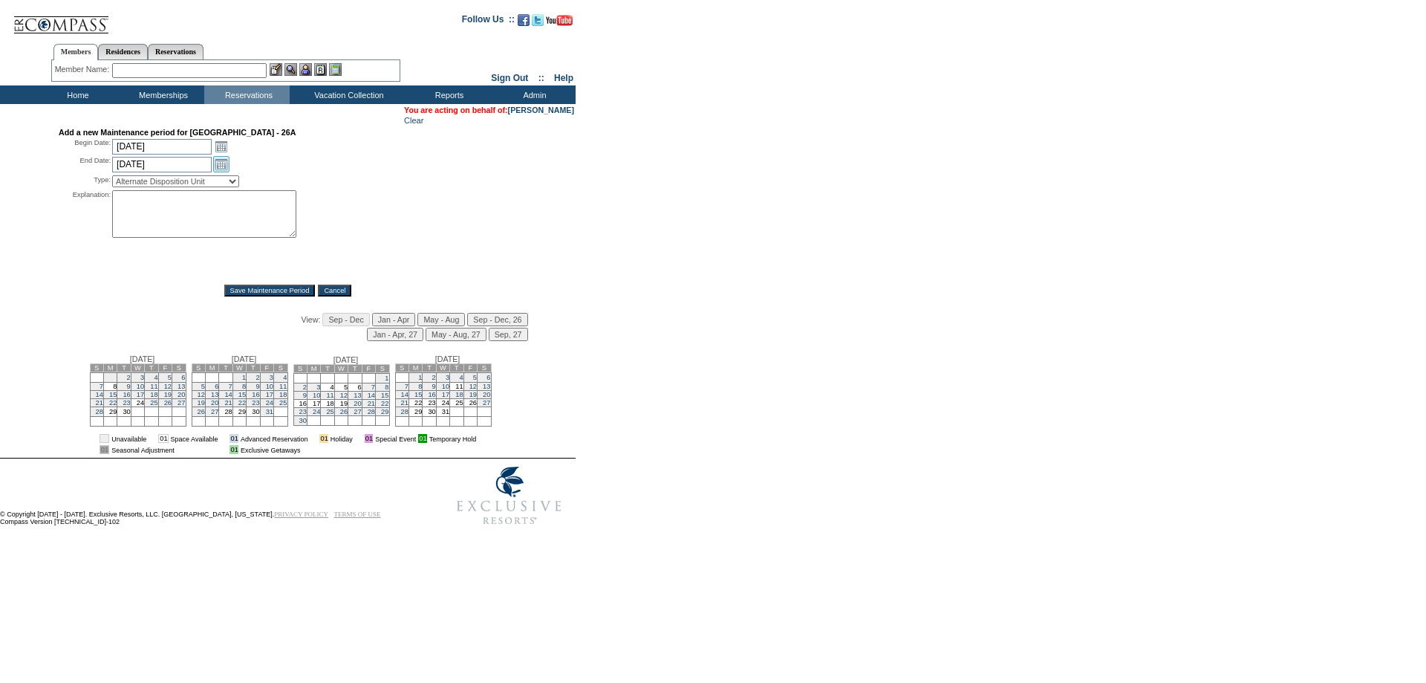
click at [219, 166] on link "Open the calendar popup." at bounding box center [221, 164] width 16 height 16
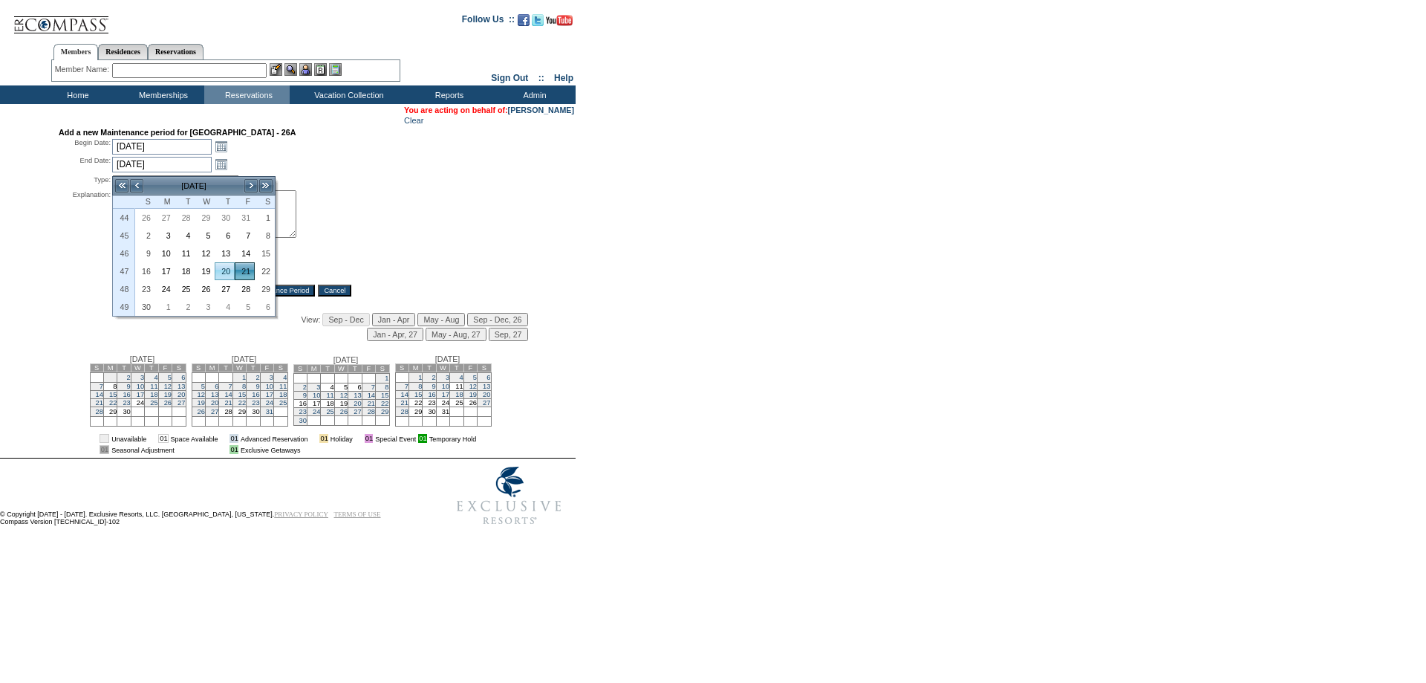
click at [224, 270] on link "20" at bounding box center [224, 271] width 19 height 16
type input "2025-11-20"
type input "11/20/2025"
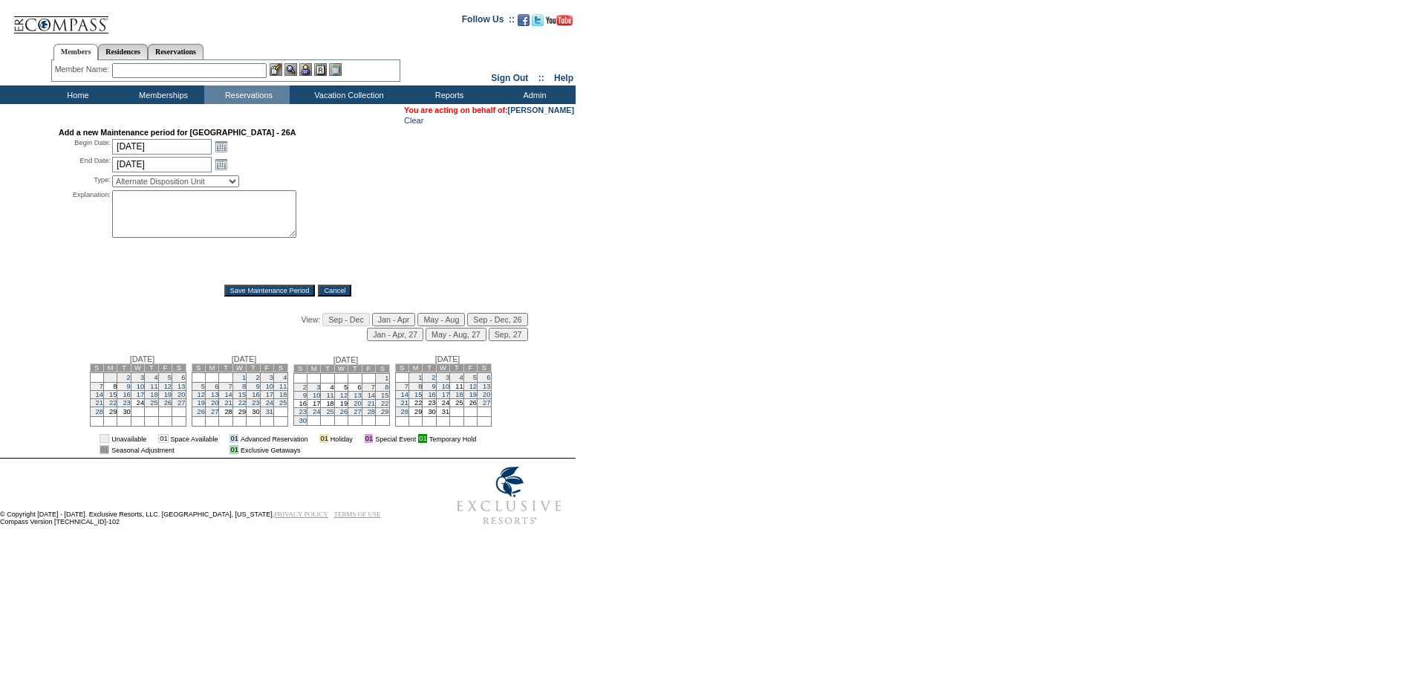
click at [183, 183] on select "Alternate Disposition Unit Business Hold Disposition Exclusive Alliance Partner…" at bounding box center [175, 181] width 127 height 12
select select "PropMaintInventoryRelease"
click at [112, 179] on select "Alternate Disposition Unit Business Hold Disposition Exclusive Alliance Partner…" at bounding box center [175, 181] width 127 height 12
click at [166, 216] on textarea at bounding box center [204, 214] width 184 height 48
type textarea "mm"
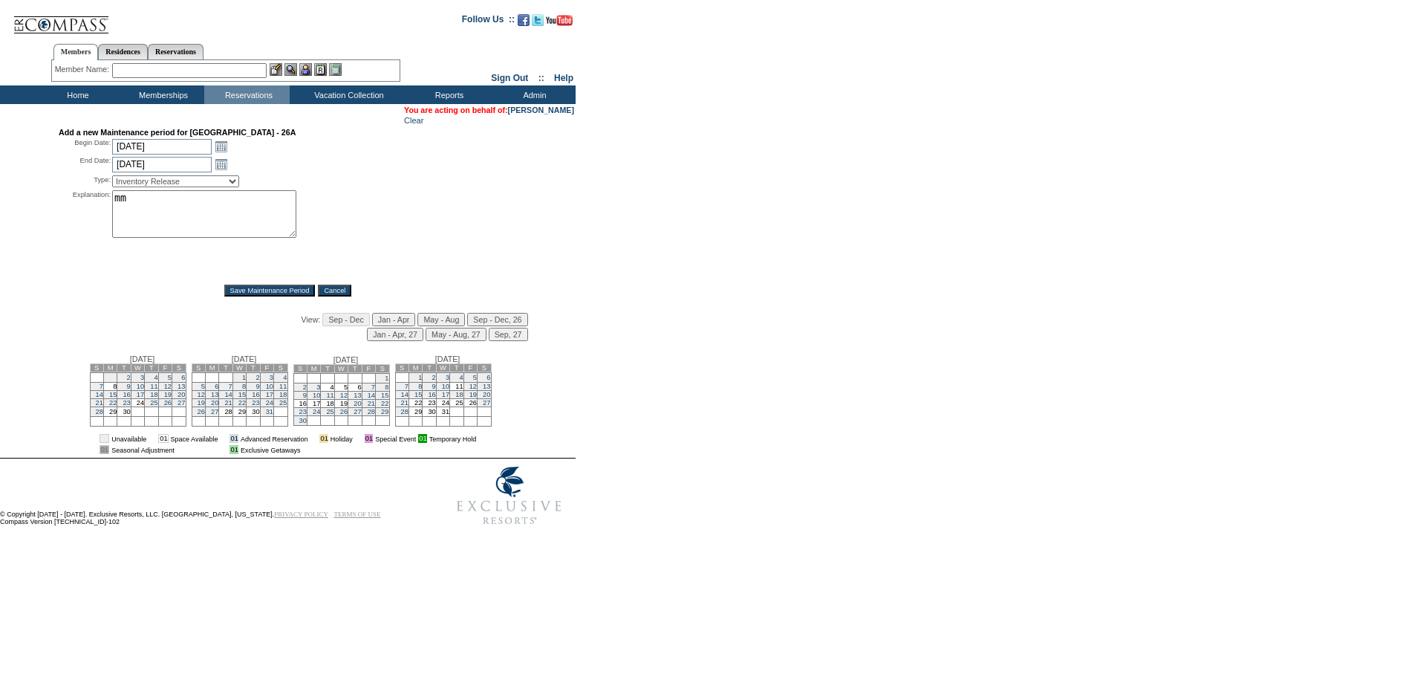
click at [273, 290] on input "Save Maintenance Period" at bounding box center [269, 290] width 91 height 12
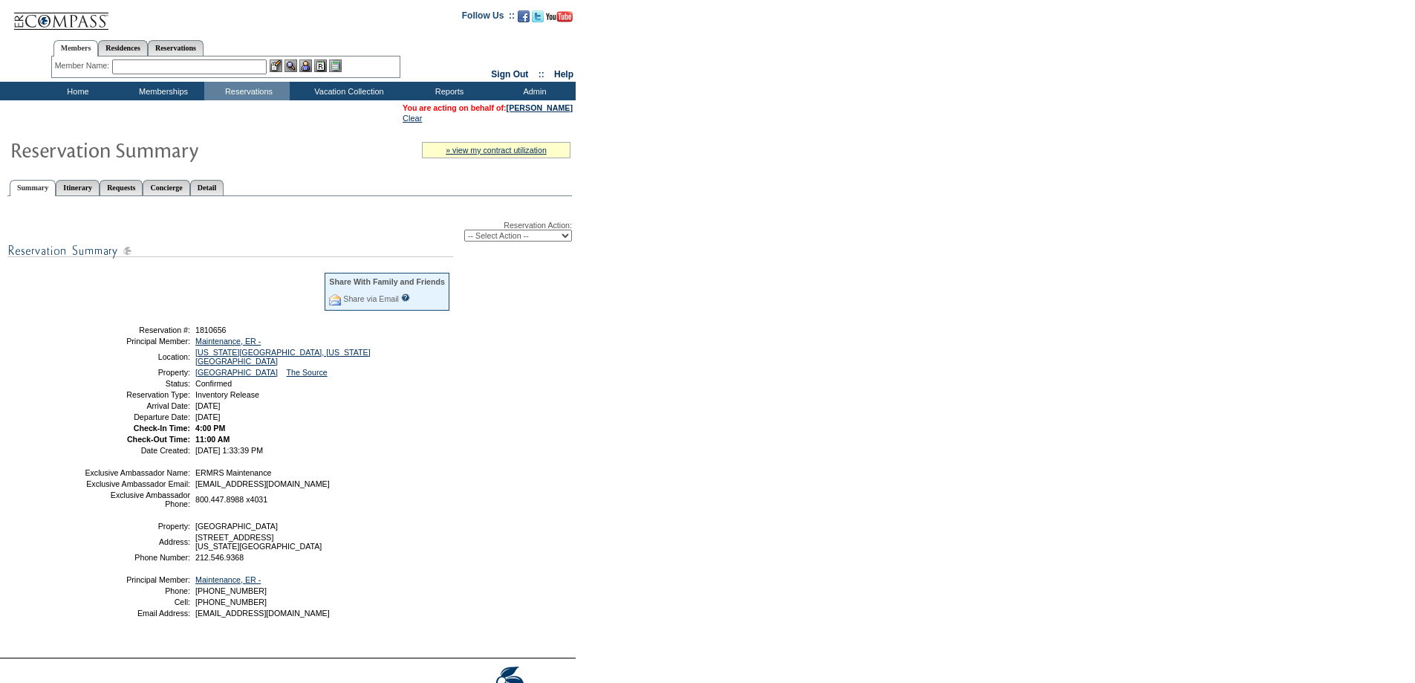
click at [508, 235] on select "-- Select Action -- Modify Reservation Dates Modify Reservation Cost Modify Occ…" at bounding box center [518, 236] width 108 height 12
select select "CancelRes"
click at [464, 232] on select "-- Select Action -- Modify Reservation Dates Modify Reservation Cost Modify Occ…" at bounding box center [518, 236] width 108 height 12
click at [617, 329] on form "Follow Us ::" at bounding box center [707, 366] width 1415 height 732
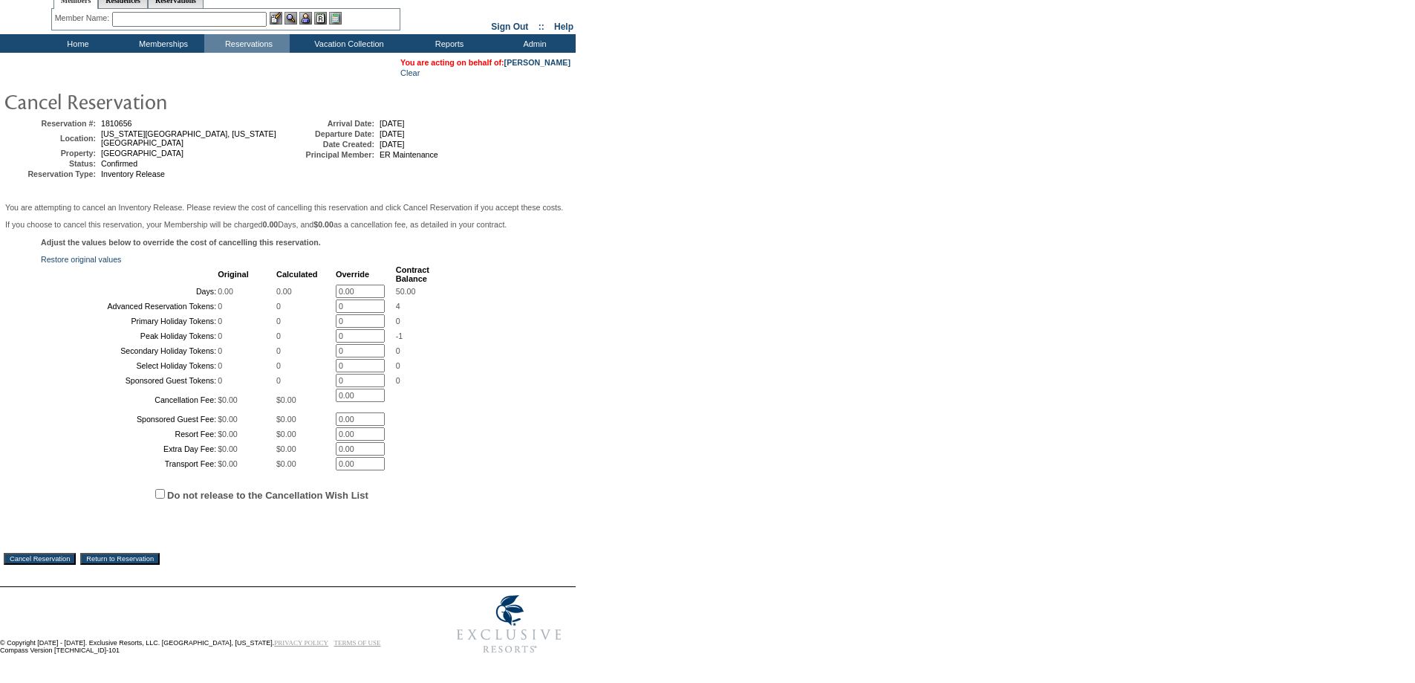
scroll to position [191, 0]
click at [62, 556] on input "Cancel Reservation" at bounding box center [40, 559] width 72 height 12
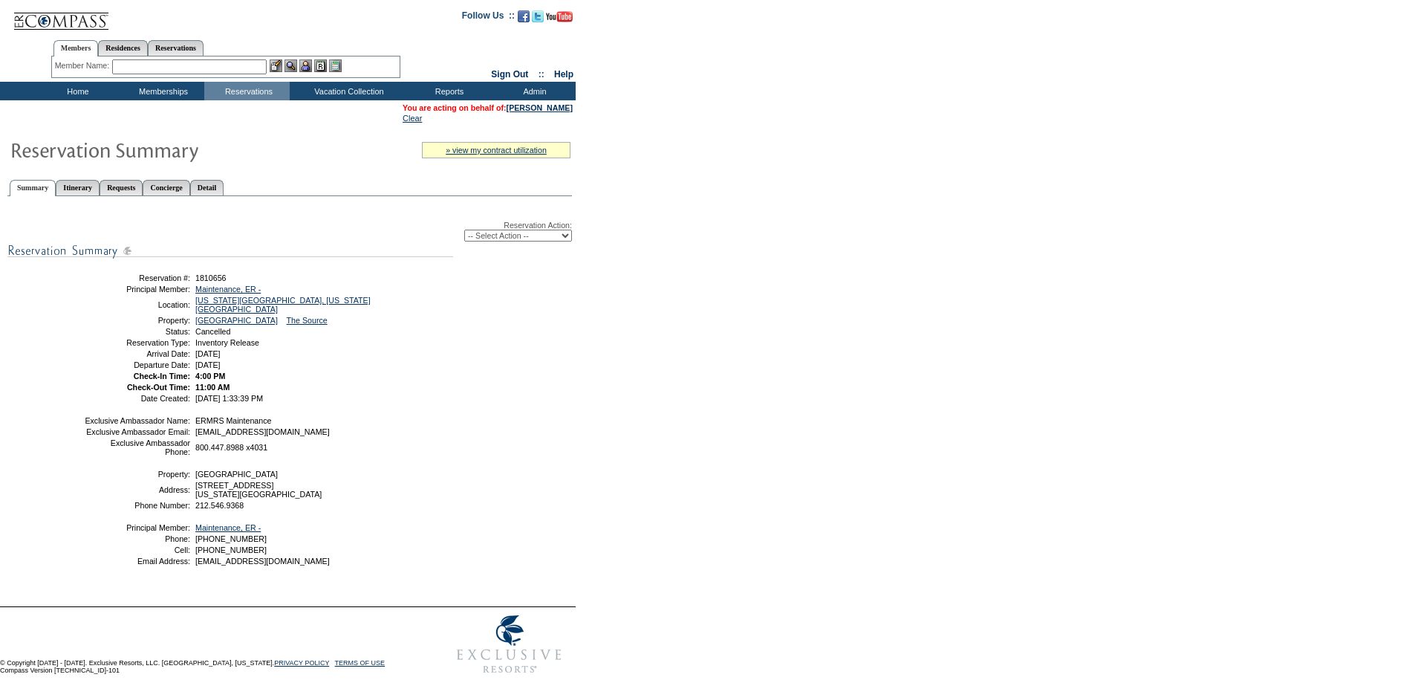
drag, startPoint x: 652, startPoint y: 201, endPoint x: 627, endPoint y: 166, distance: 43.7
click at [654, 199] on form "Follow Us ::" at bounding box center [707, 340] width 1415 height 681
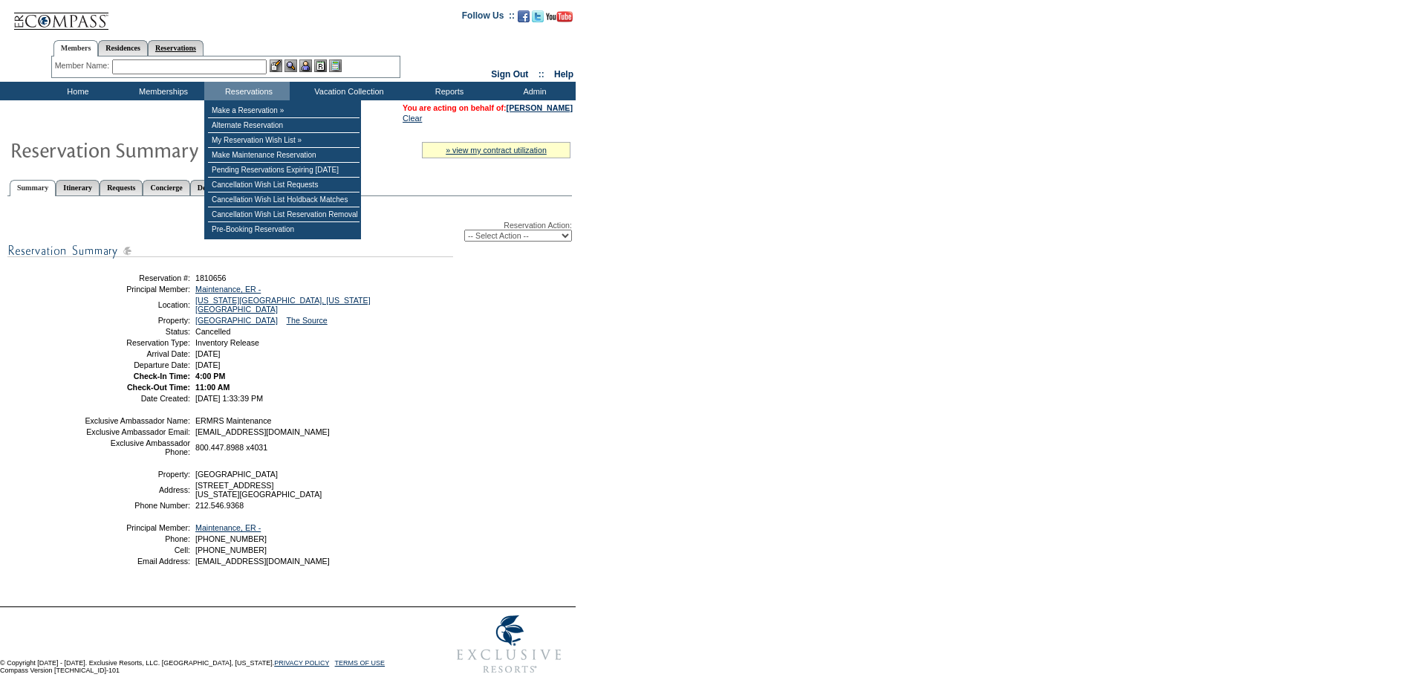
click at [193, 46] on link "Reservations" at bounding box center [176, 48] width 56 height 16
click at [142, 66] on input "text" at bounding box center [140, 66] width 65 height 15
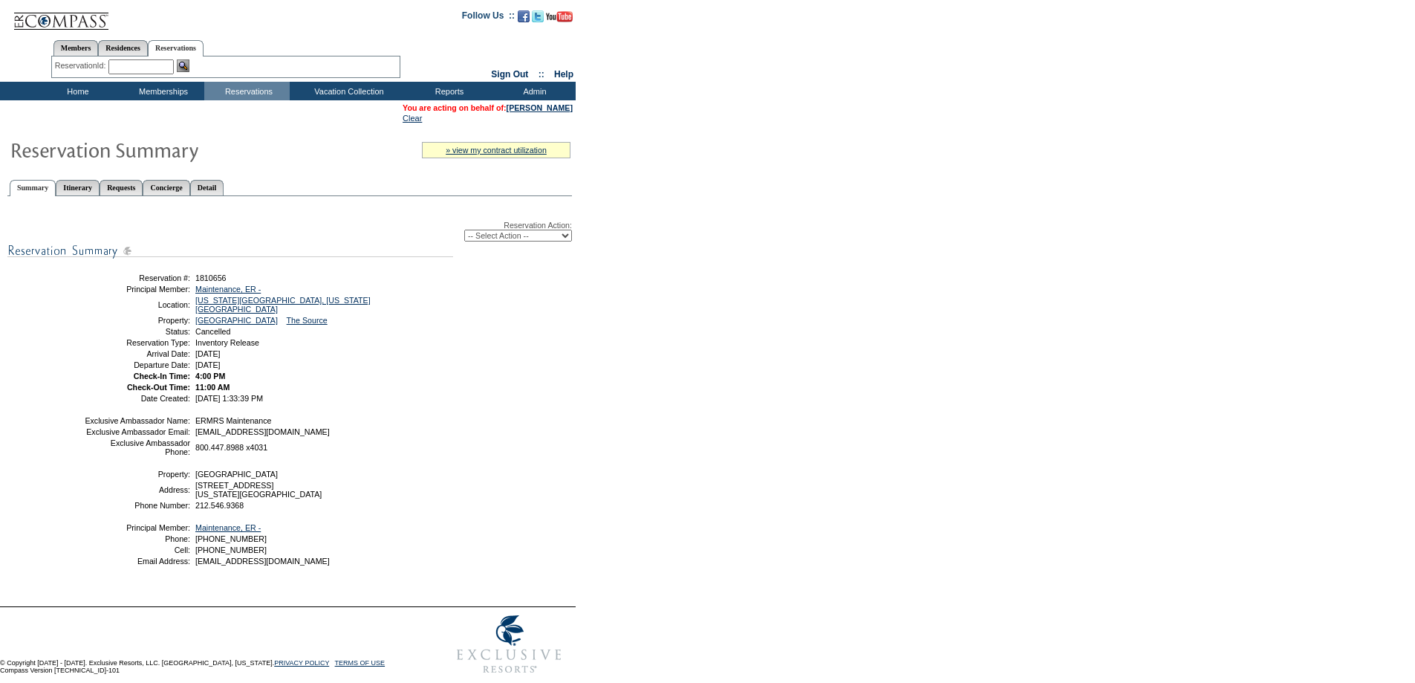
paste input "1771698"
type input "1771698"
click input "Yes, Confirm" at bounding box center [0, 0] width 0 height 0
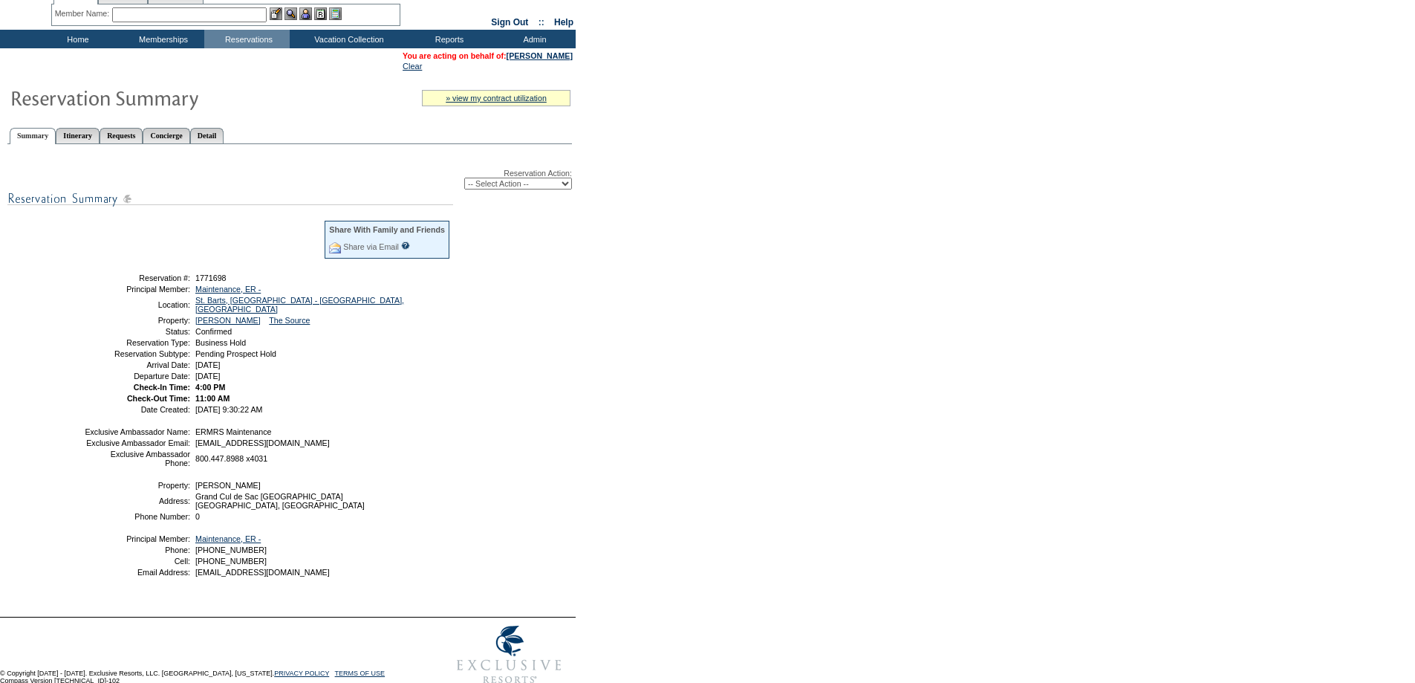
scroll to position [99, 0]
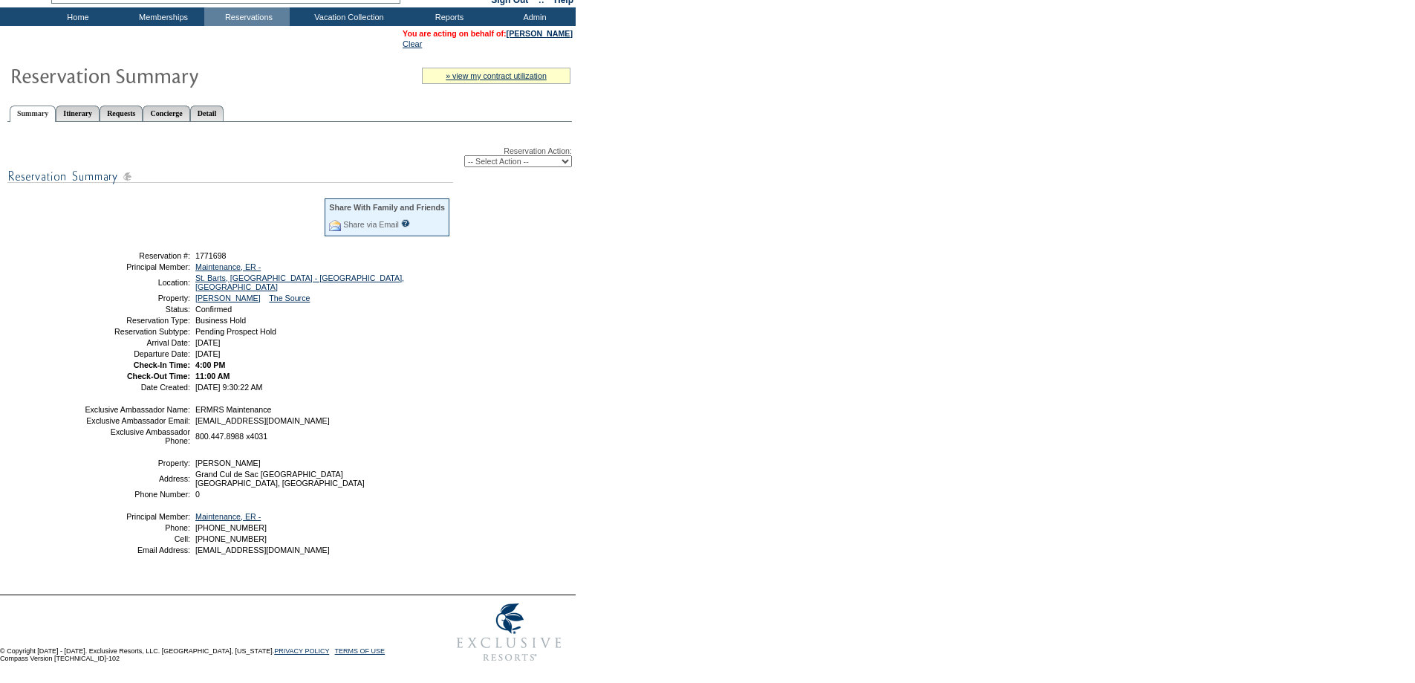
click at [477, 155] on select "-- Select Action -- Modify Reservation Dates Modify Reservation Cost Modify Occ…" at bounding box center [518, 161] width 108 height 12
select select "ChangeCost"
click at [464, 155] on select "-- Select Action -- Modify Reservation Dates Modify Reservation Cost Modify Occ…" at bounding box center [518, 161] width 108 height 12
click at [664, 206] on form "Follow Us ::" at bounding box center [707, 298] width 1415 height 744
click at [205, 251] on span "1771698" at bounding box center [210, 255] width 31 height 9
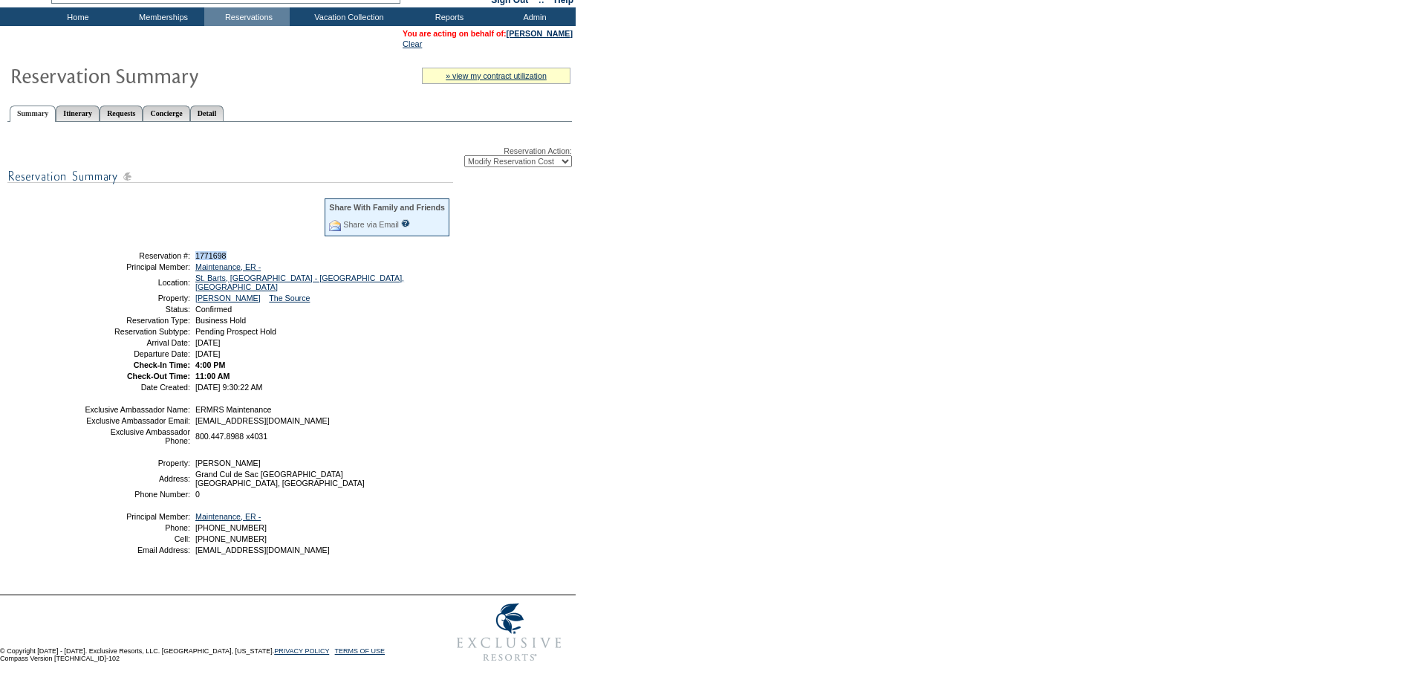
click at [205, 251] on span "1771698" at bounding box center [210, 255] width 31 height 9
copy span "1771698"
